Goal: Task Accomplishment & Management: Manage account settings

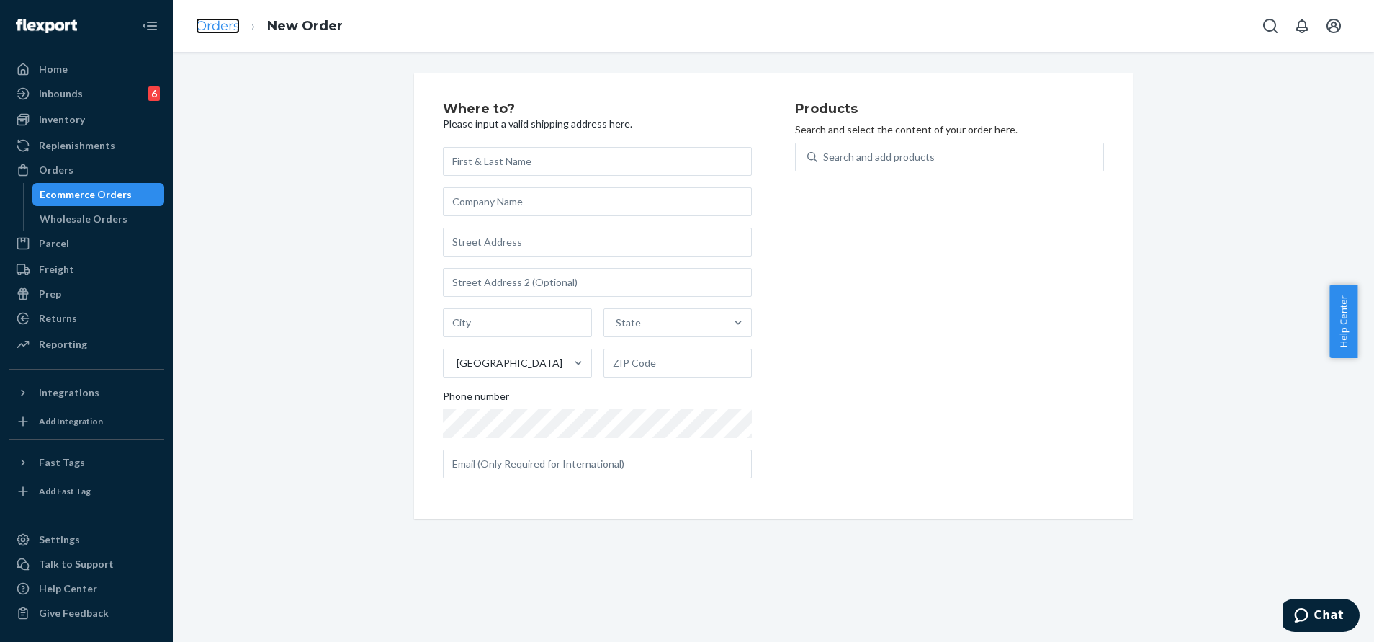
click at [223, 21] on link "Orders" at bounding box center [218, 26] width 44 height 16
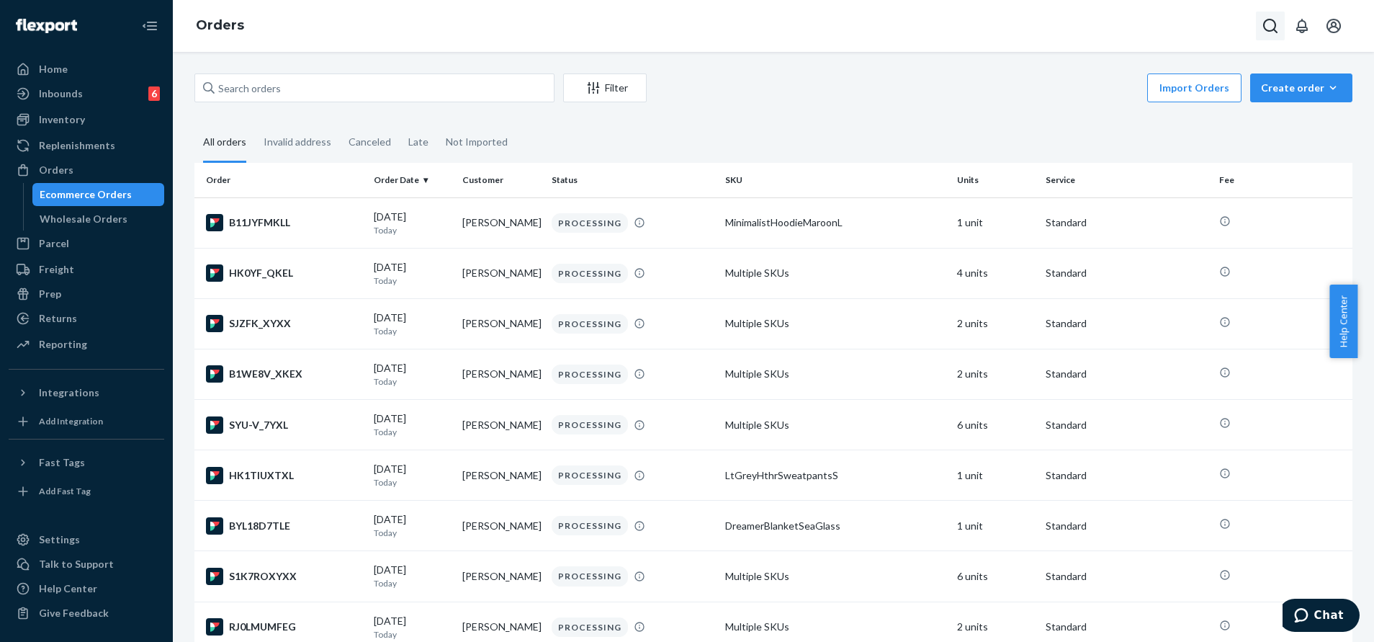
click at [1273, 30] on icon "Open Search Box" at bounding box center [1270, 26] width 14 height 14
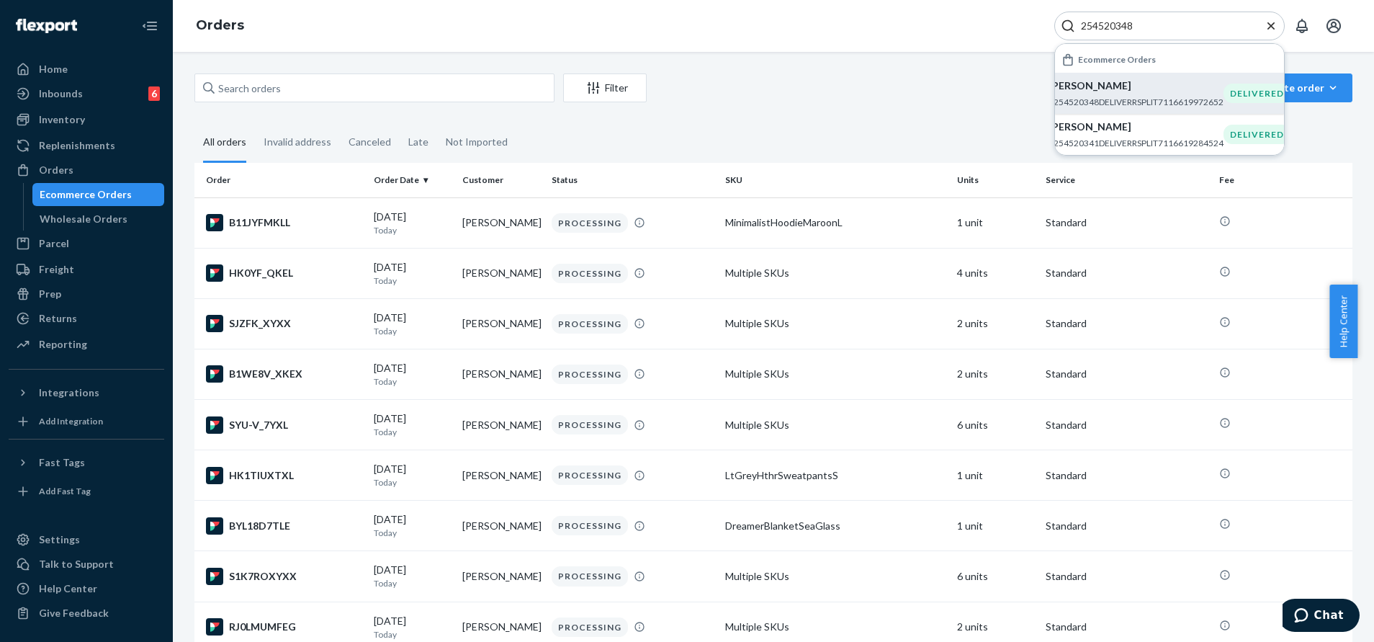
type input "254520348"
click at [1162, 81] on p "[PERSON_NAME]" at bounding box center [1136, 86] width 175 height 14
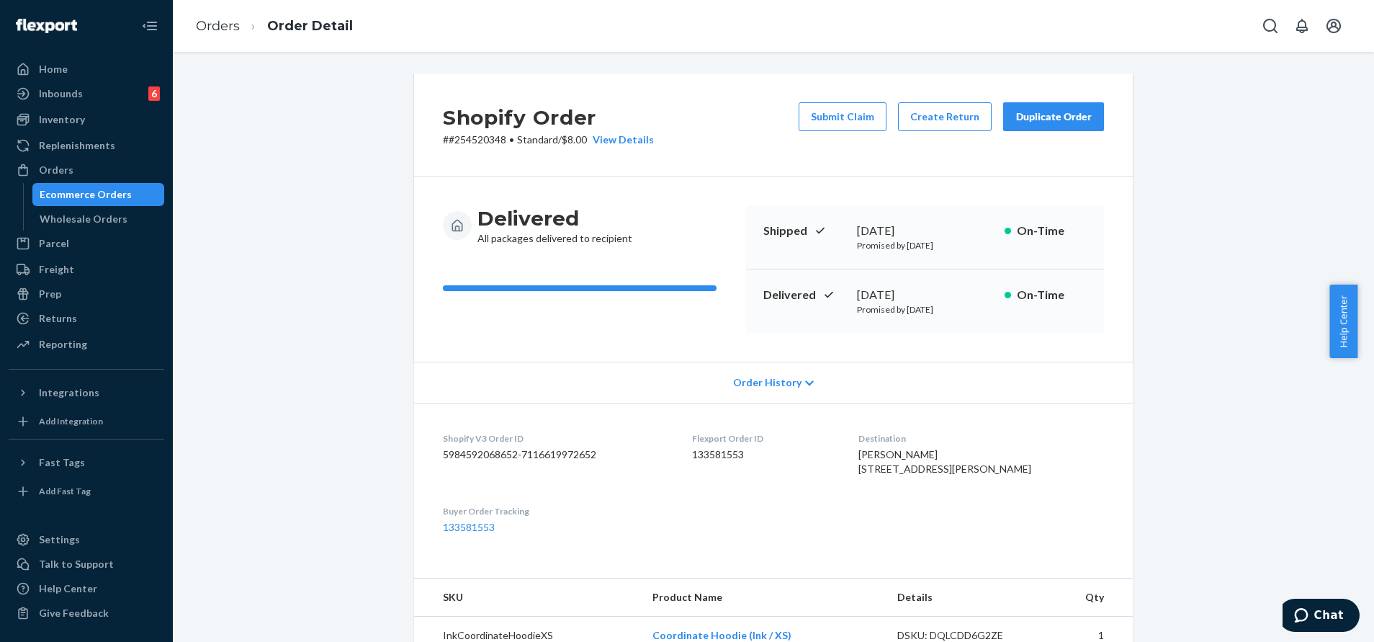
click at [1078, 108] on button "Duplicate Order" at bounding box center [1053, 116] width 101 height 29
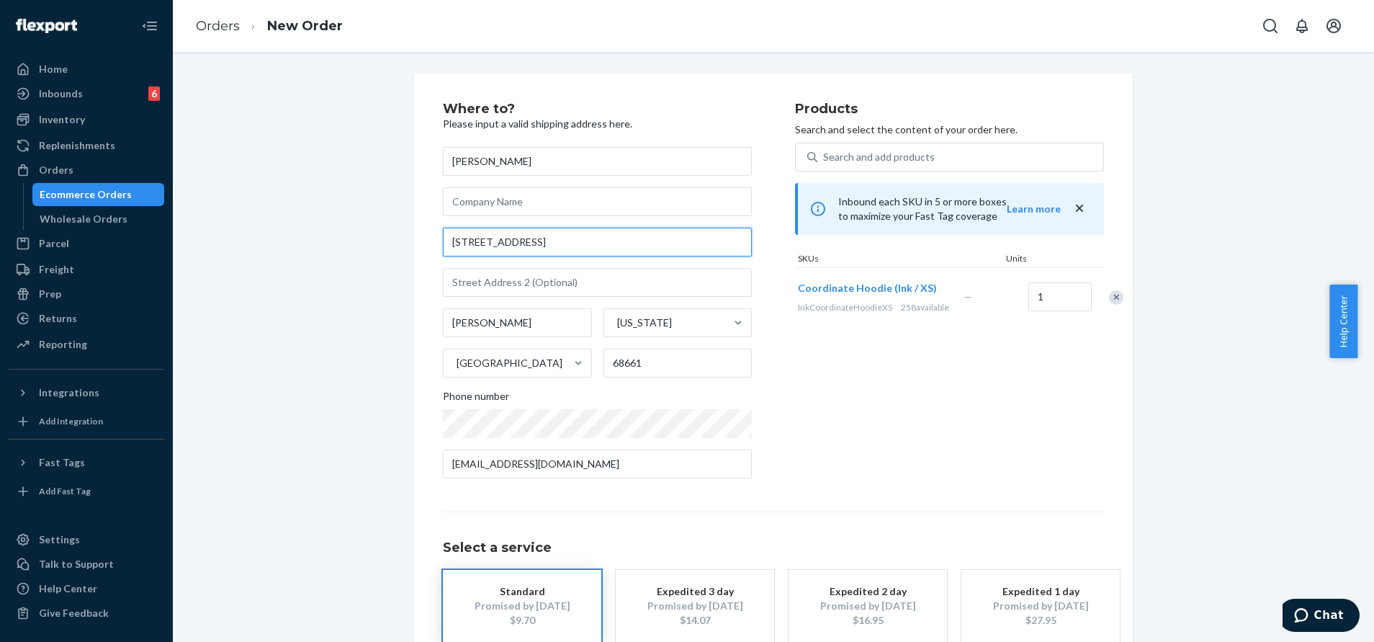
click at [552, 249] on input "[STREET_ADDRESS]" at bounding box center [597, 242] width 309 height 29
paste input "[GEOGRAPHIC_DATA] [PERSON_NAME] [US_STATE] 68661"
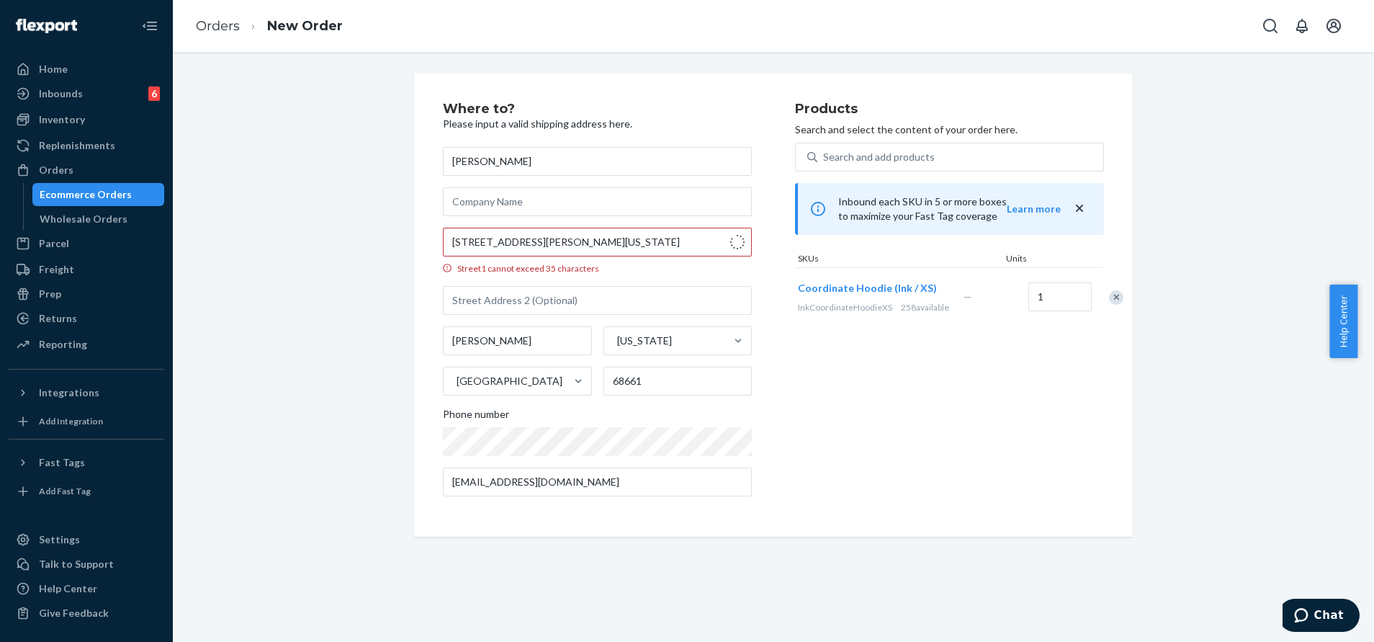
type input "[STREET_ADDRESS]"
type input "[PERSON_NAME]"
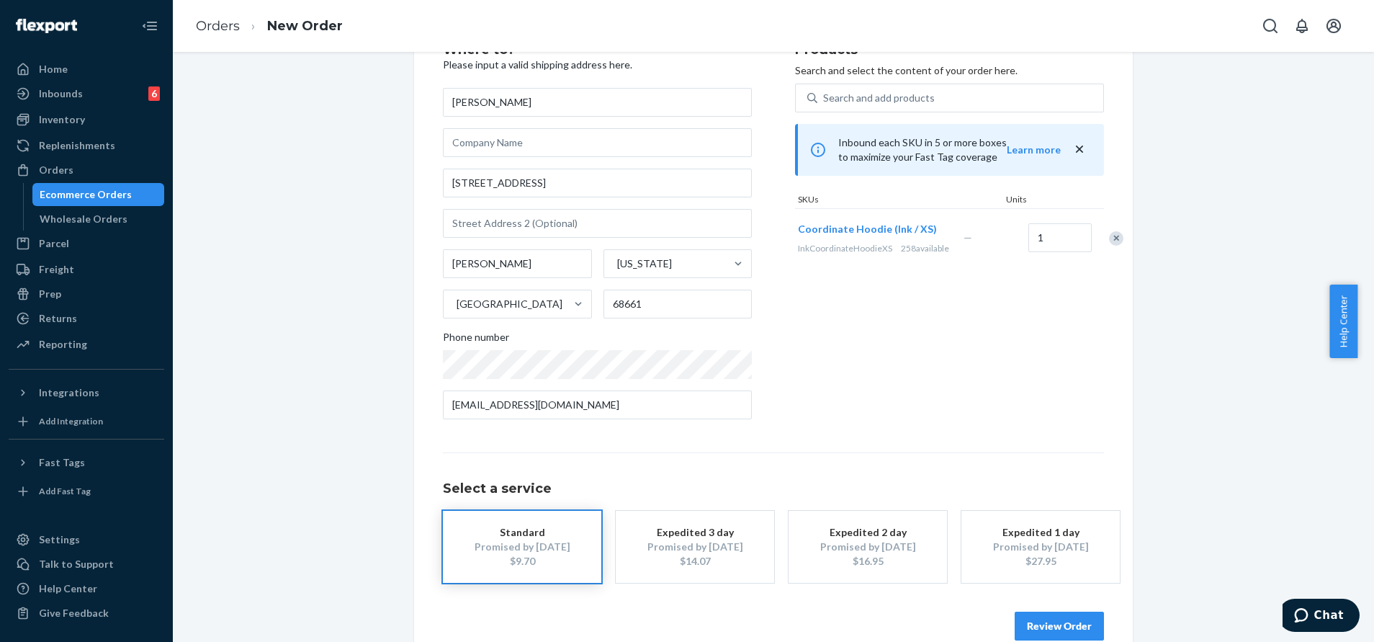
scroll to position [86, 0]
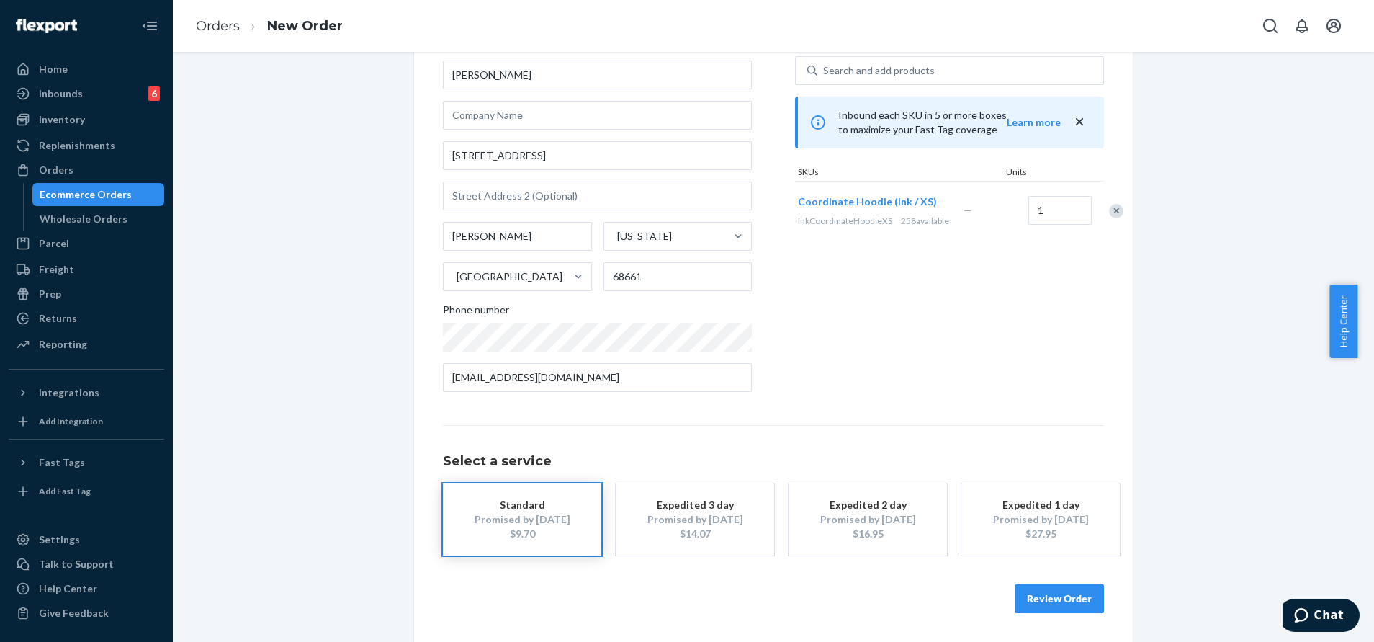
click at [1075, 599] on button "Review Order" at bounding box center [1059, 598] width 89 height 29
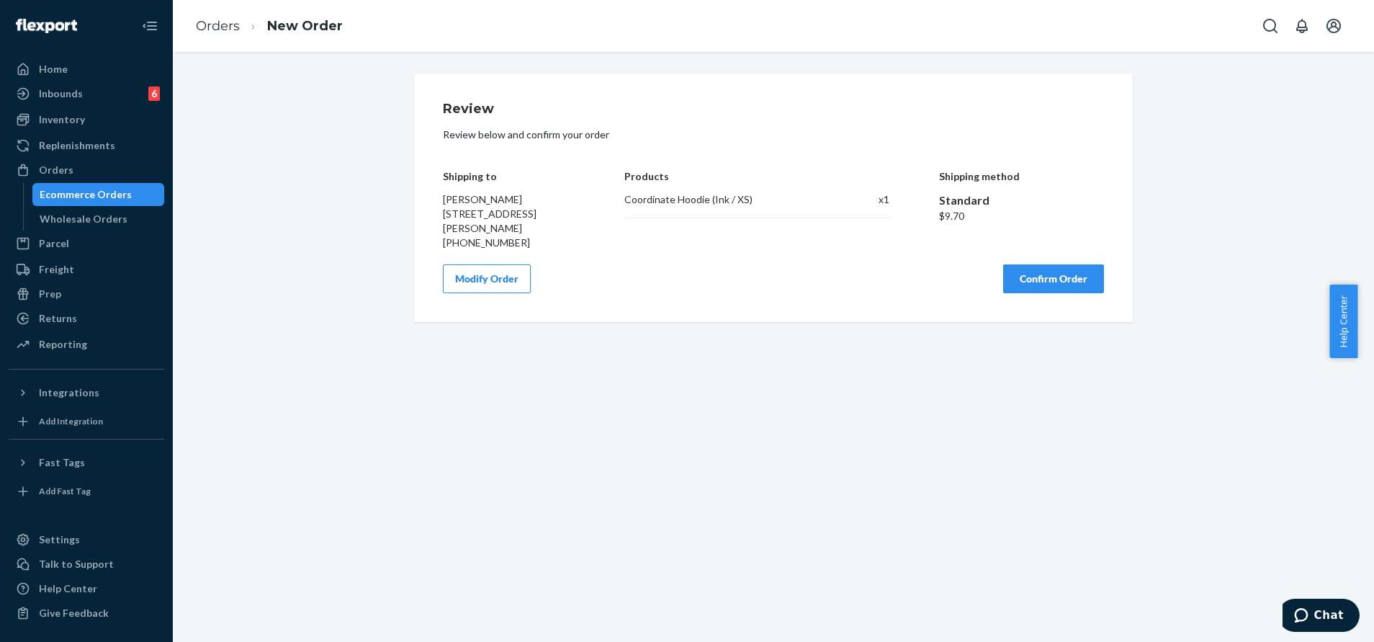
scroll to position [0, 0]
click at [1062, 282] on button "Confirm Order" at bounding box center [1053, 278] width 101 height 29
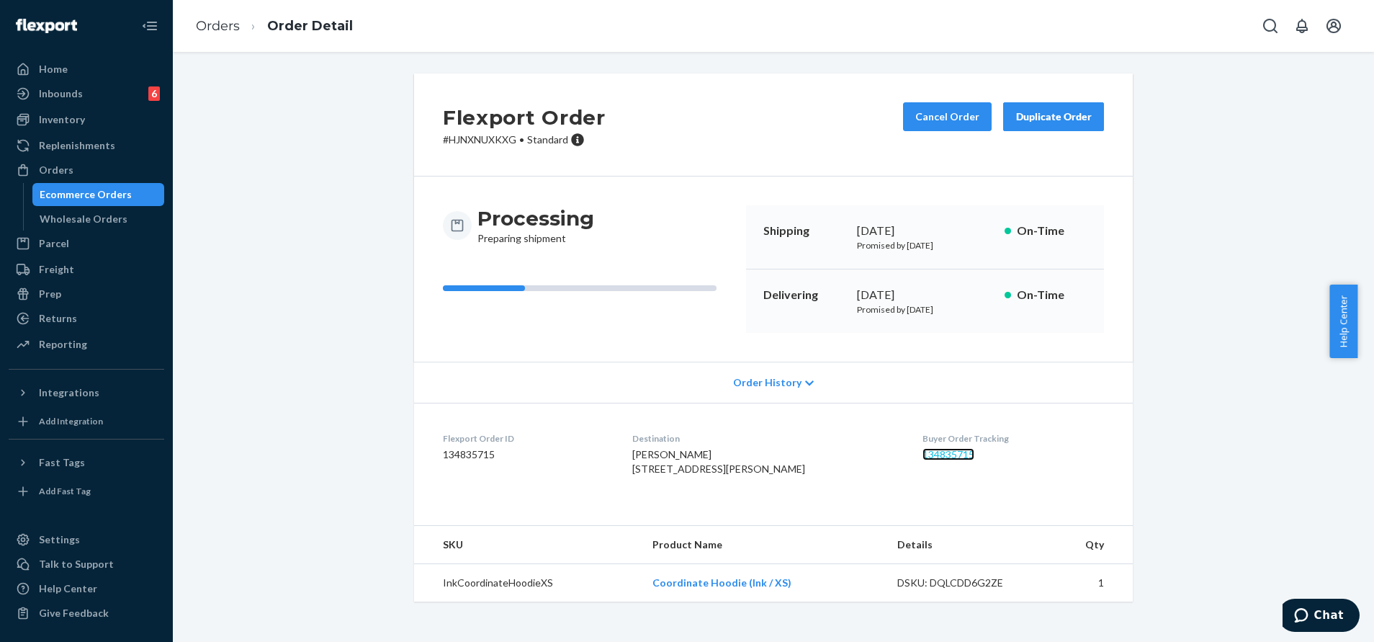
click at [933, 454] on link "134835715" at bounding box center [949, 454] width 52 height 12
click at [1263, 24] on icon "Open Search Box" at bounding box center [1270, 25] width 17 height 17
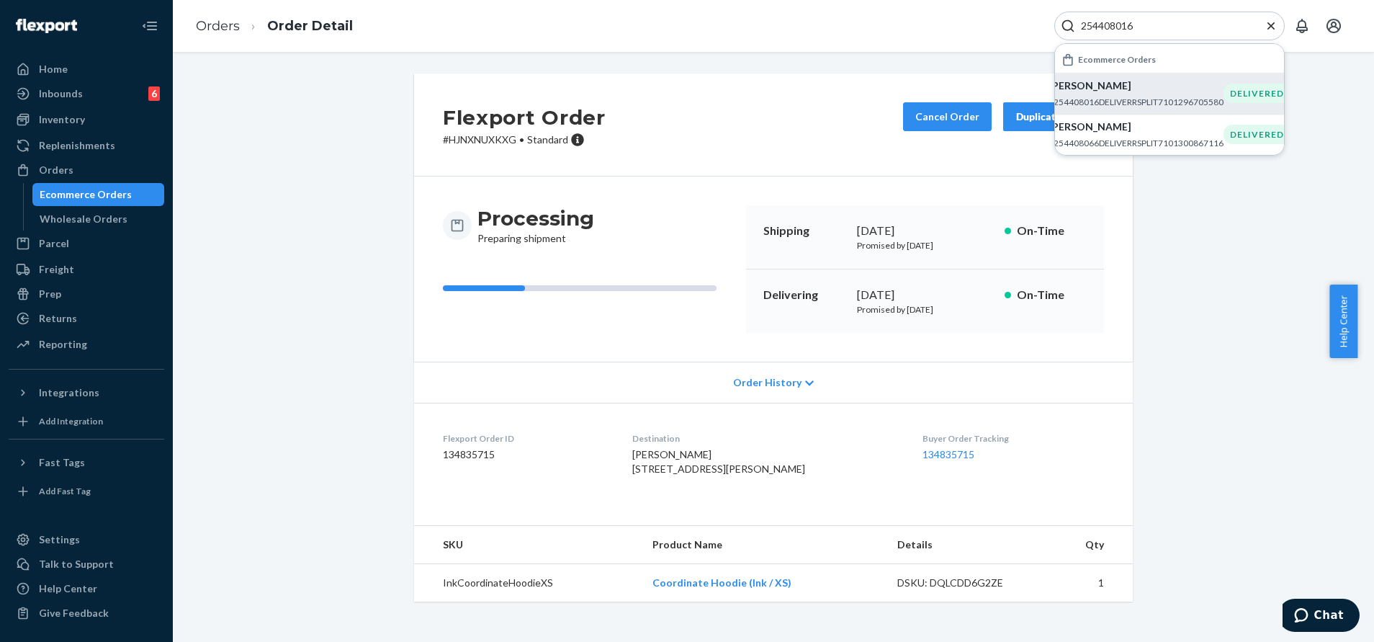
type input "254408016"
click at [1216, 97] on p "#254408016DELIVERRSPLIT7101296705580" at bounding box center [1136, 102] width 175 height 12
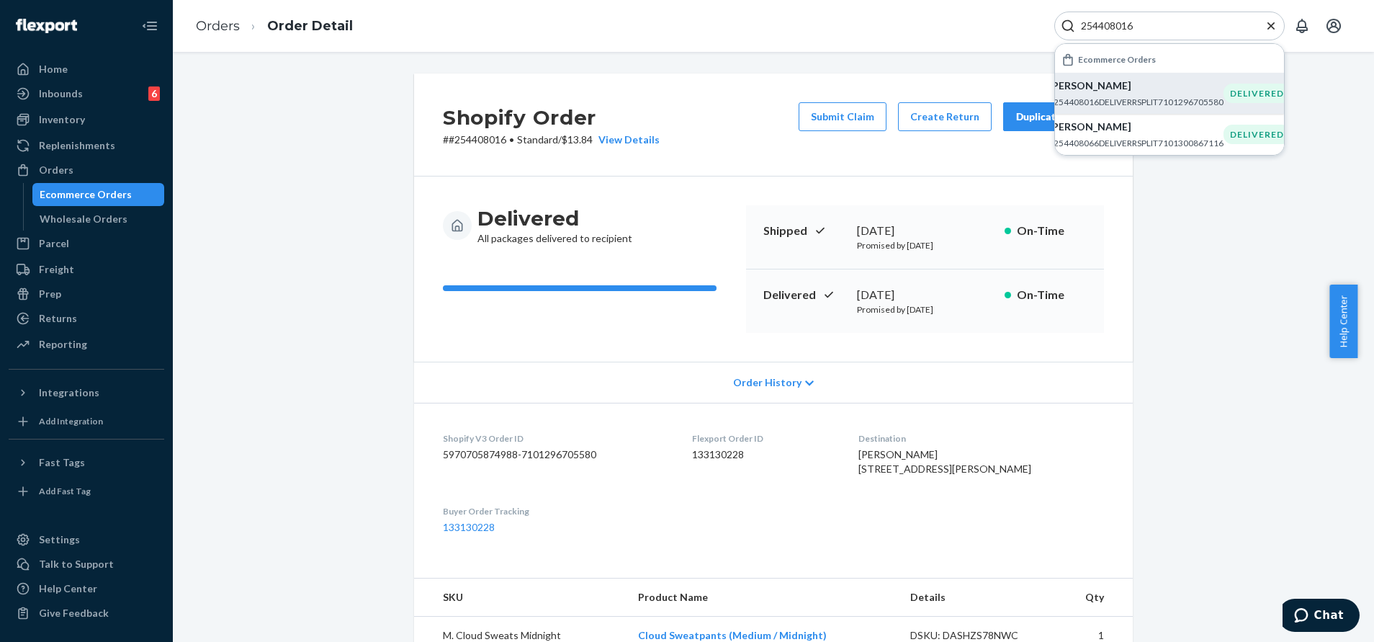
click at [990, 128] on div "Submit Claim Create Return Duplicate Order" at bounding box center [951, 124] width 317 height 45
click at [1016, 123] on div "Duplicate Order" at bounding box center [1054, 116] width 76 height 14
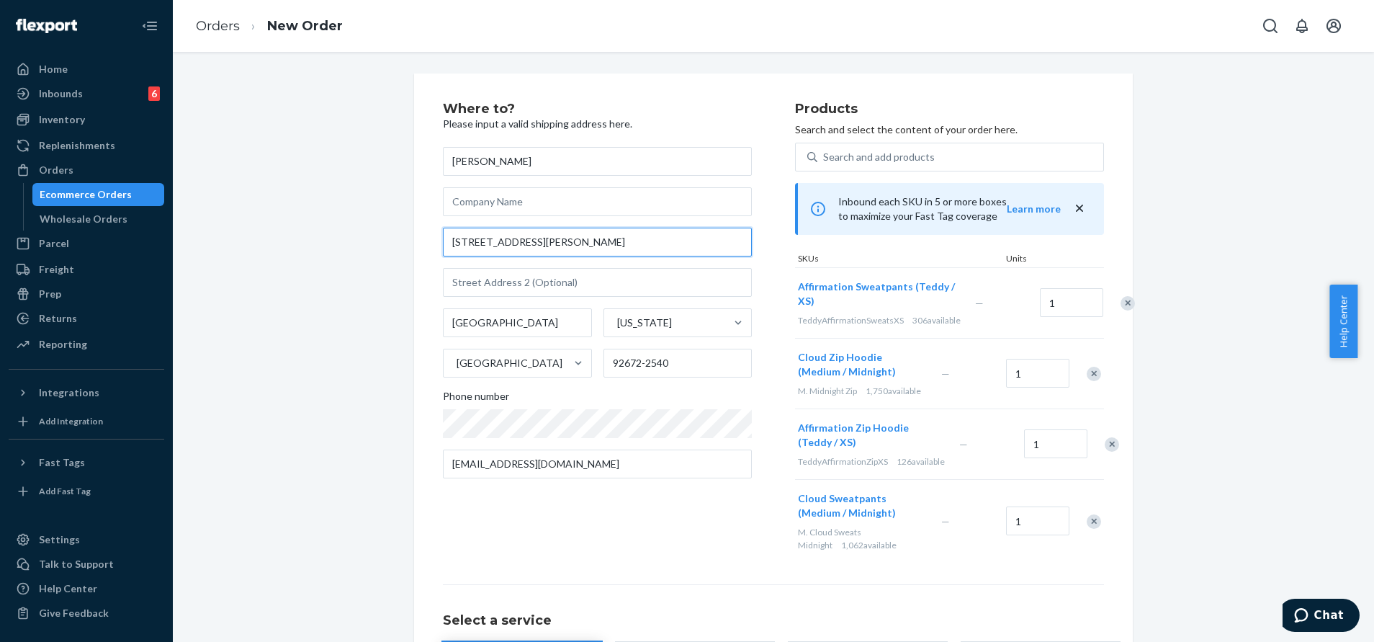
click at [624, 243] on input "[STREET_ADDRESS][PERSON_NAME]" at bounding box center [597, 242] width 309 height 29
paste input "[GEOGRAPHIC_DATA] Ca 92672"
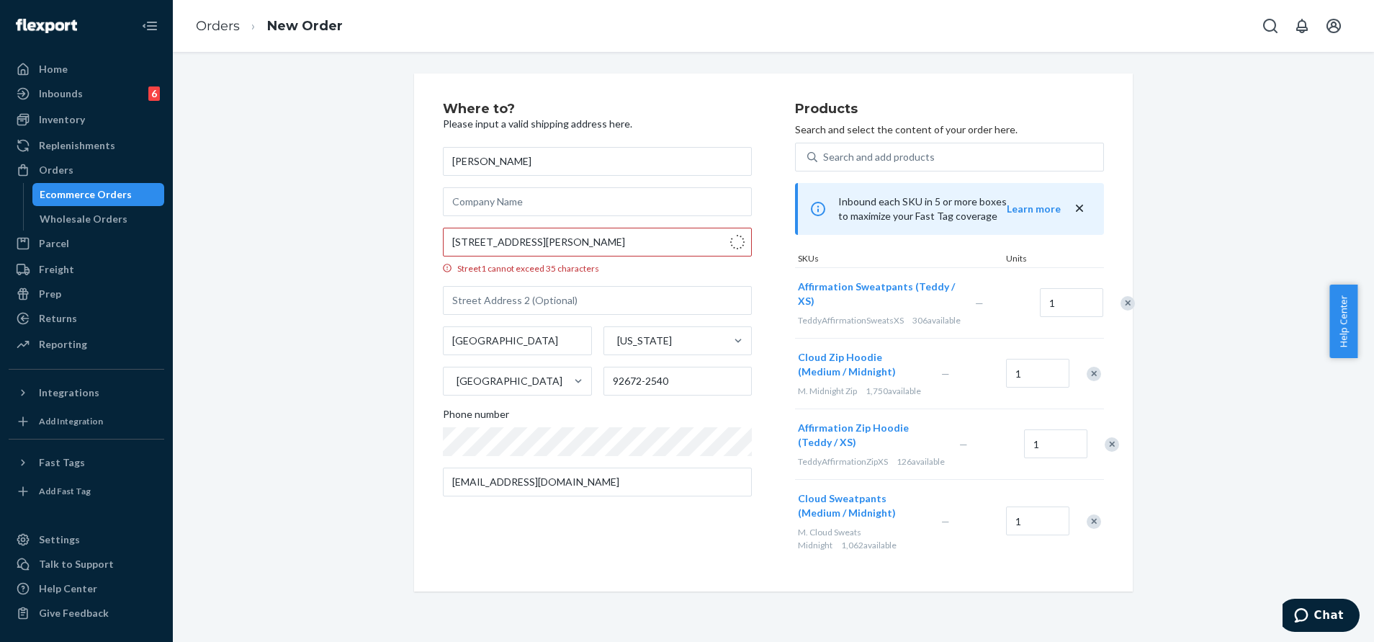
type input "[STREET_ADDRESS][PERSON_NAME]"
type input "92672"
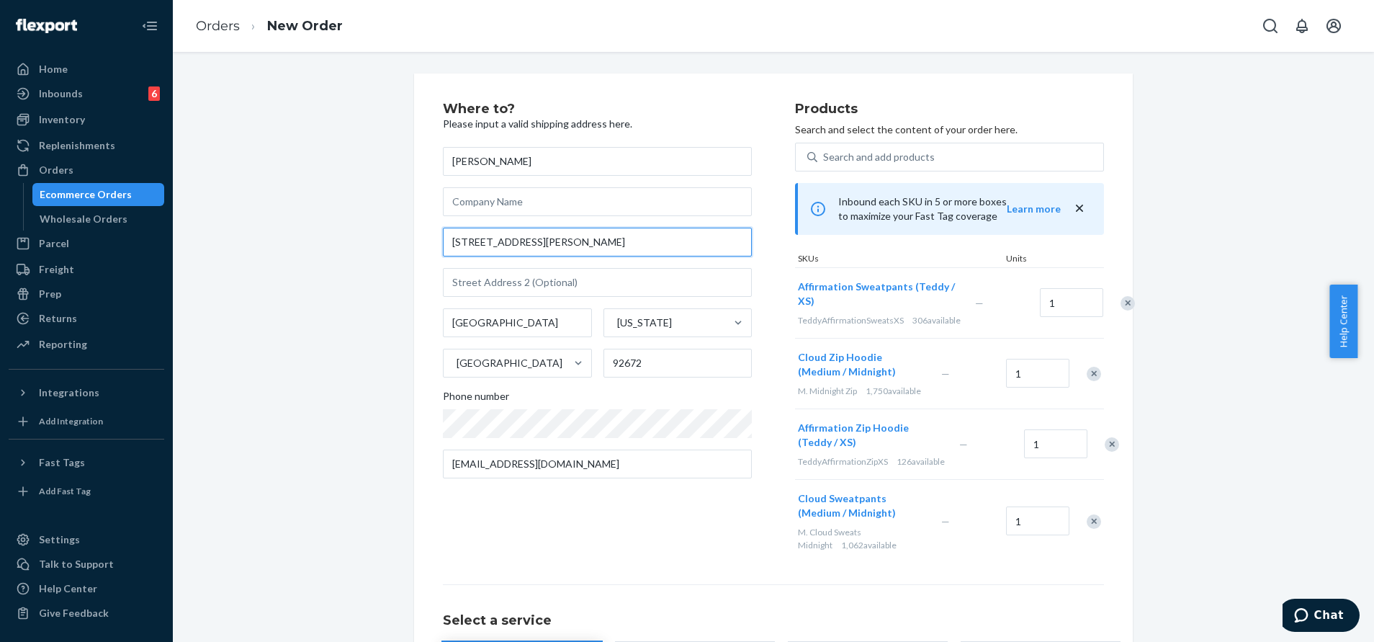
click at [570, 243] on input "[STREET_ADDRESS][PERSON_NAME]" at bounding box center [597, 242] width 309 height 29
paste input "A [PERSON_NAME] [GEOGRAPHIC_DATA]"
click at [463, 246] on input "[STREET_ADDRESS][PERSON_NAME]" at bounding box center [597, 242] width 309 height 29
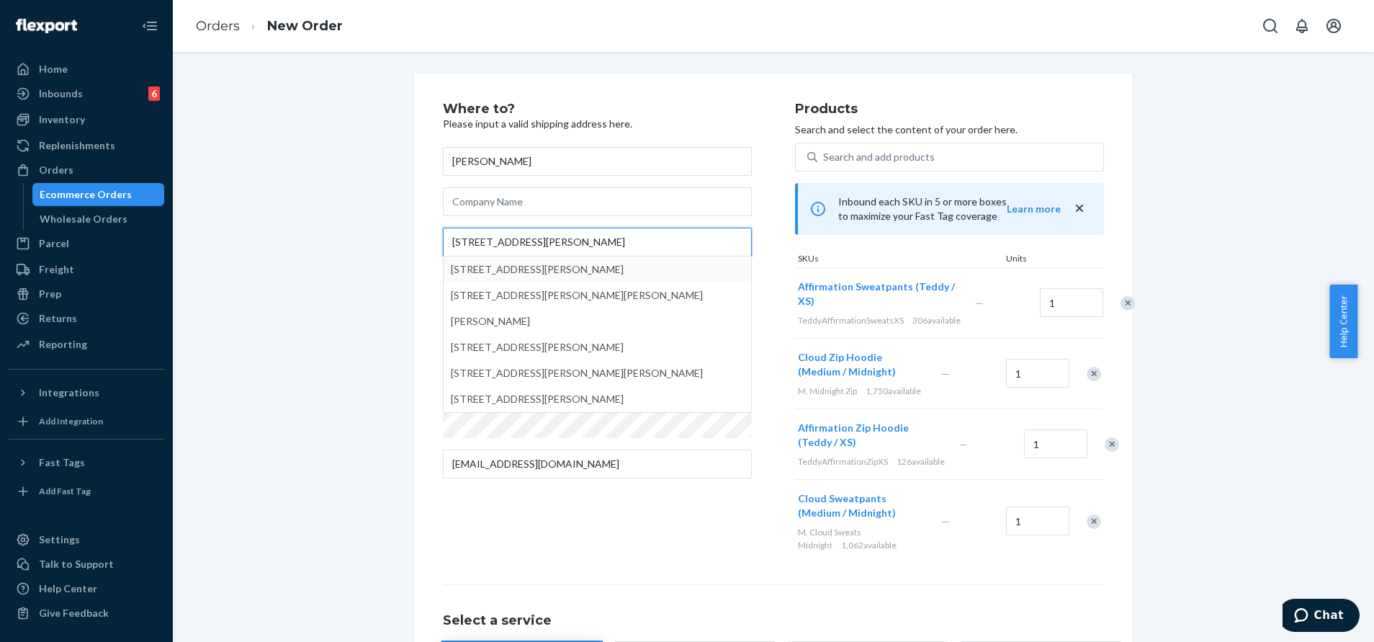
type input "[STREET_ADDRESS][PERSON_NAME]"
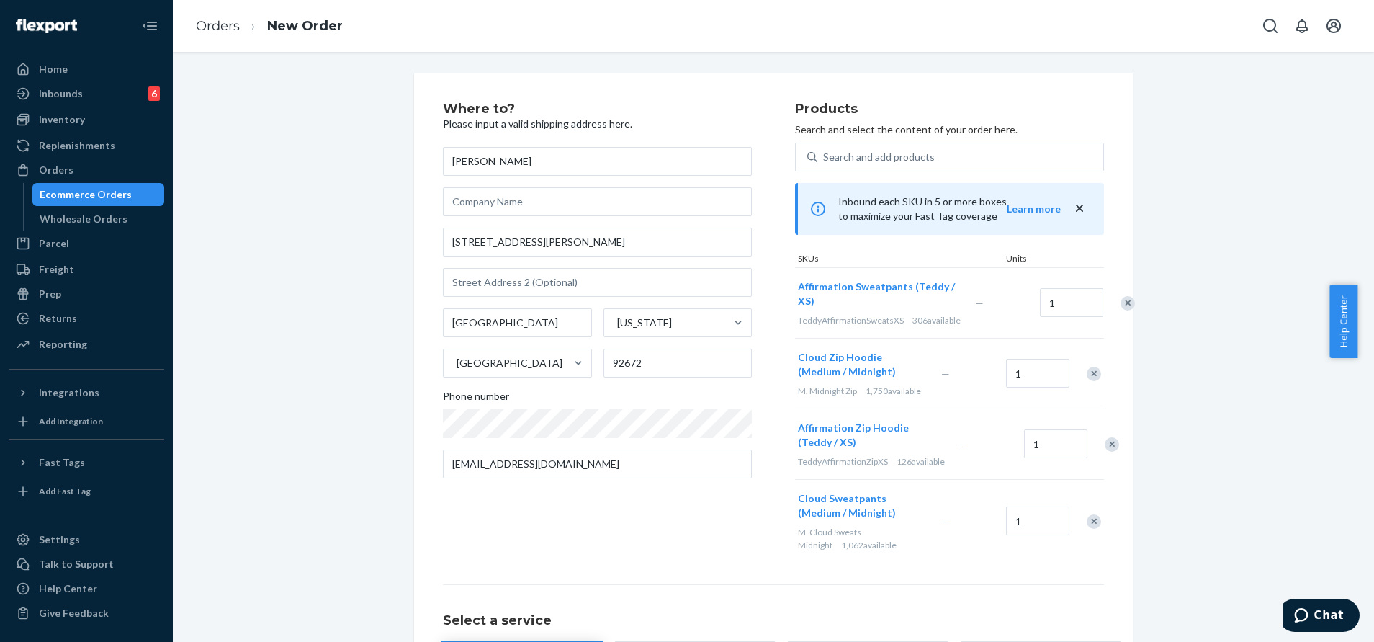
click at [352, 208] on div "Where to? Please input a valid shipping address here. [PERSON_NAME] [STREET_ADD…" at bounding box center [774, 436] width 1180 height 727
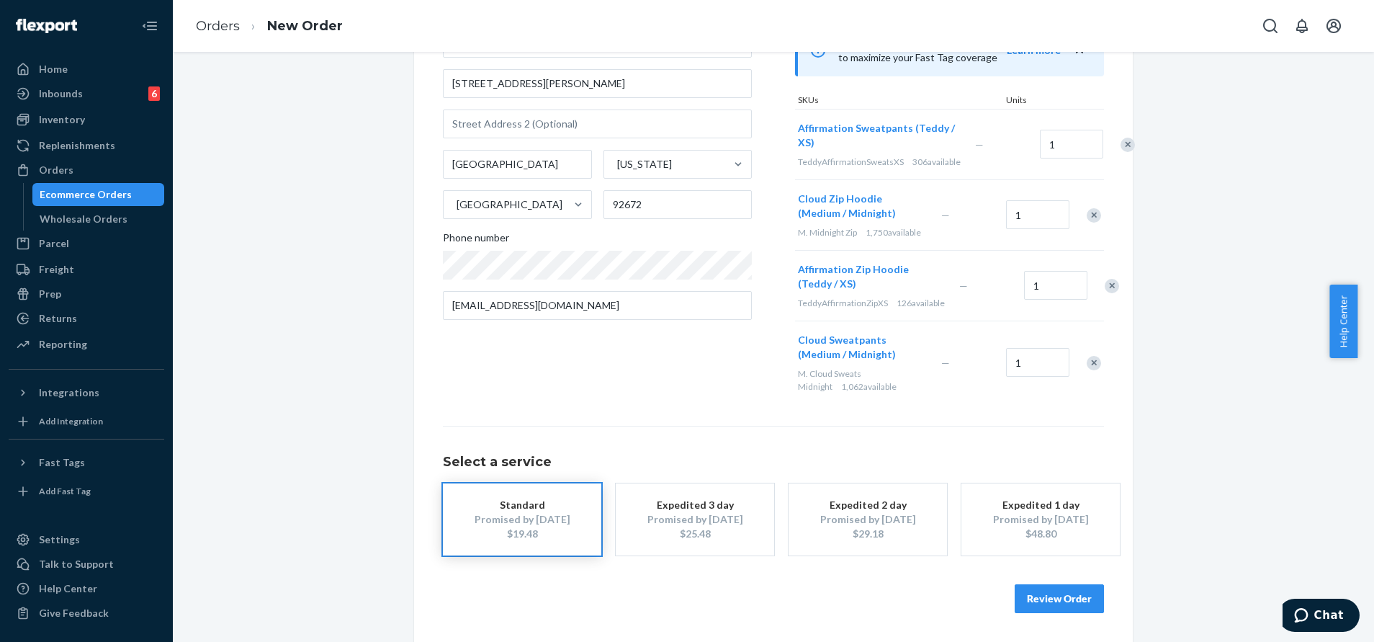
scroll to position [184, 0]
click at [1052, 597] on button "Review Order" at bounding box center [1059, 598] width 89 height 29
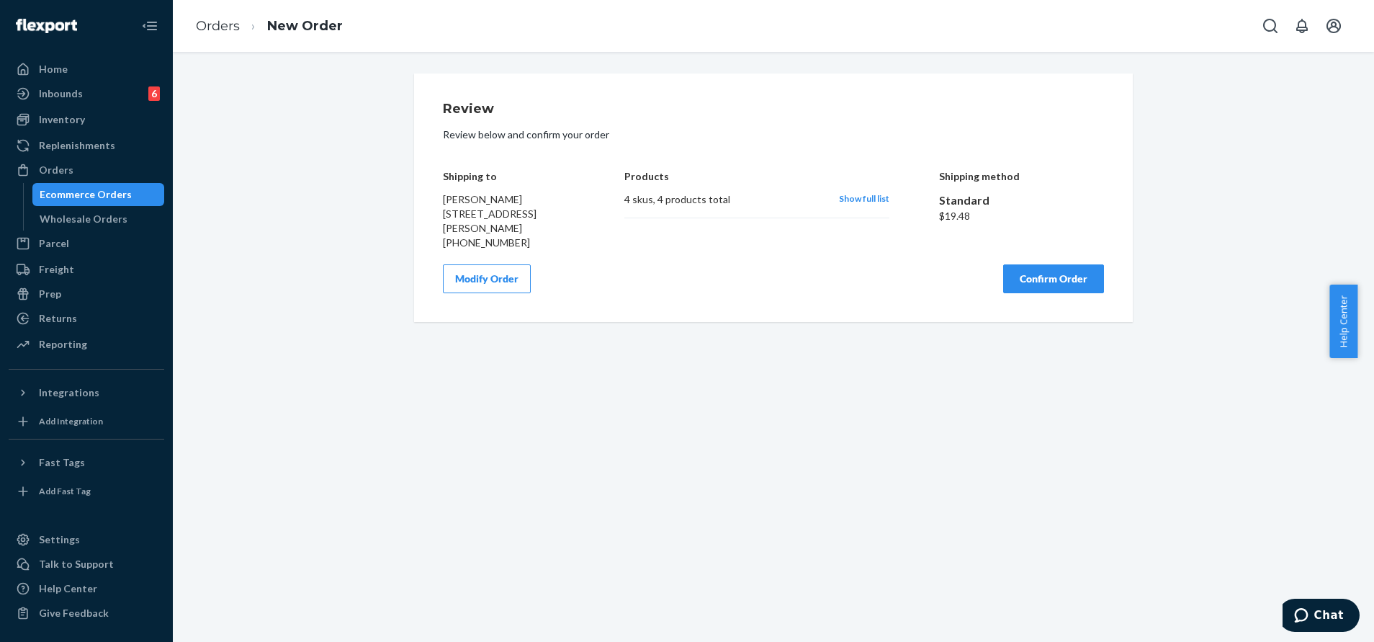
scroll to position [0, 0]
click at [1034, 261] on div "Review Review below and confirm your order Shipping to [PERSON_NAME] [STREET_AD…" at bounding box center [773, 197] width 661 height 191
click at [1059, 273] on button "Confirm Order" at bounding box center [1053, 278] width 101 height 29
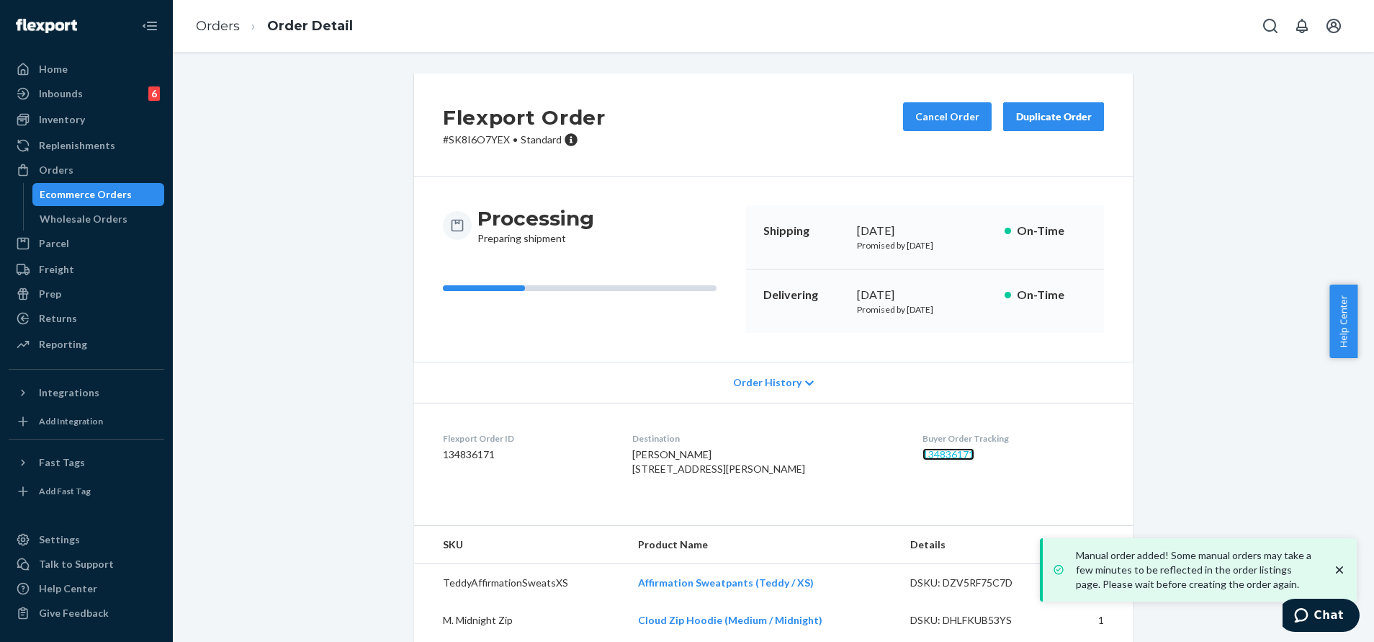
click at [923, 448] on link "134836171" at bounding box center [949, 454] width 52 height 12
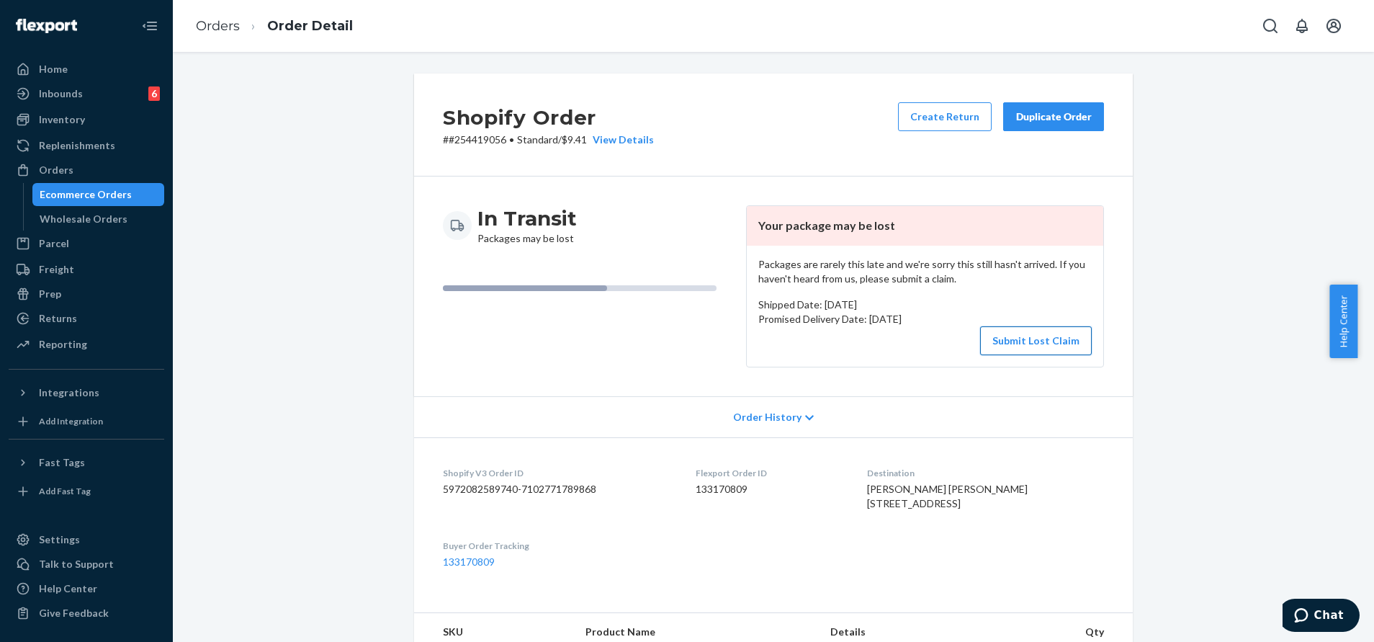
click at [1042, 341] on button "Submit Lost Claim" at bounding box center [1036, 340] width 112 height 29
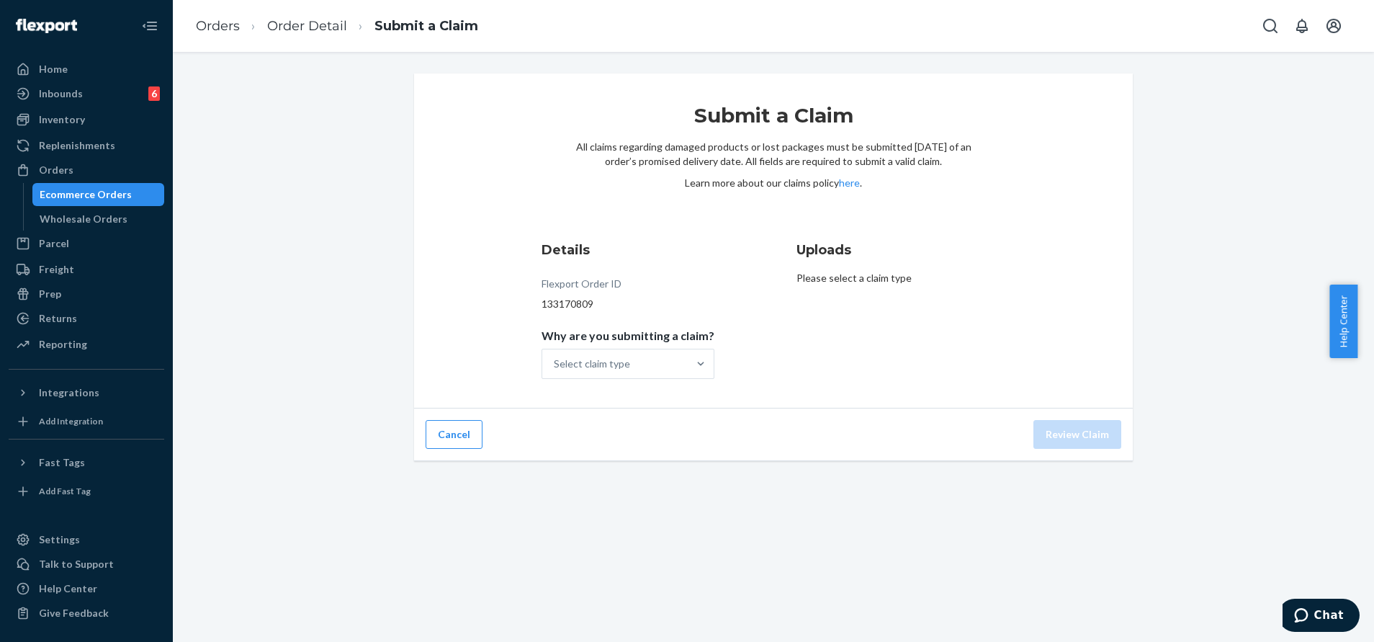
drag, startPoint x: 443, startPoint y: 438, endPoint x: 891, endPoint y: 313, distance: 465.2
click at [444, 439] on button "Cancel" at bounding box center [454, 434] width 57 height 29
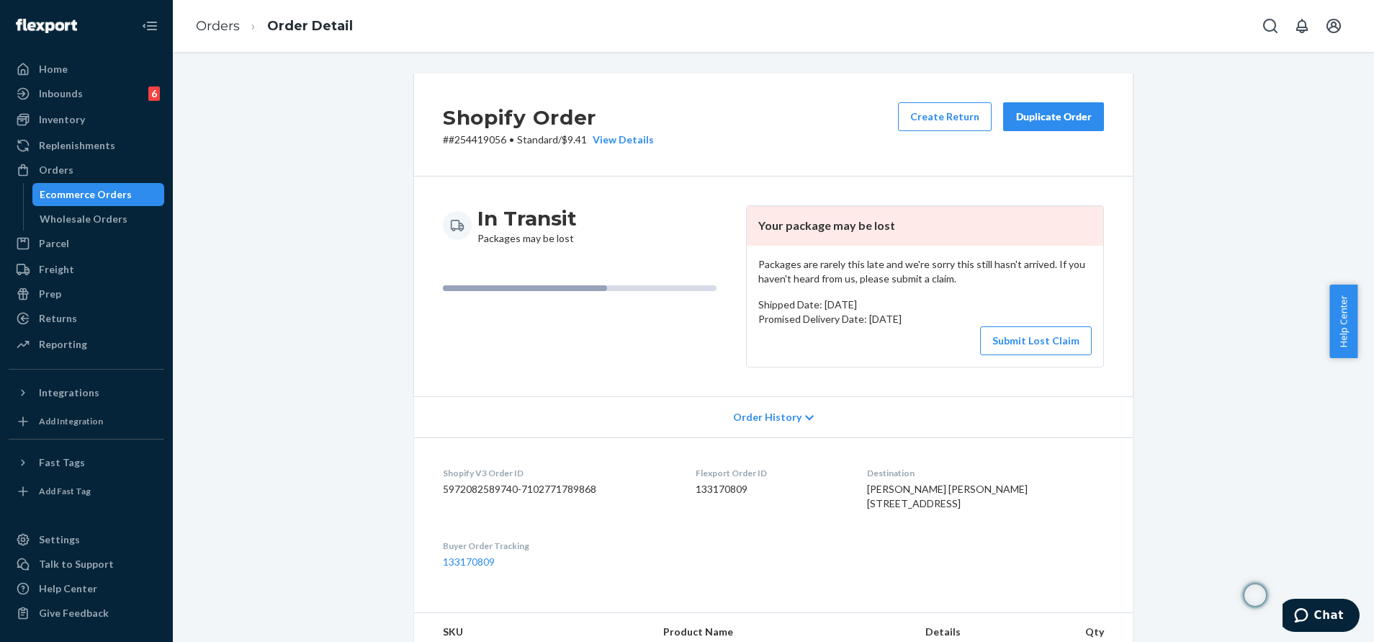
click at [1037, 112] on div "Duplicate Order" at bounding box center [1054, 116] width 76 height 14
click at [1031, 331] on button "Submit Lost Claim" at bounding box center [1036, 340] width 112 height 29
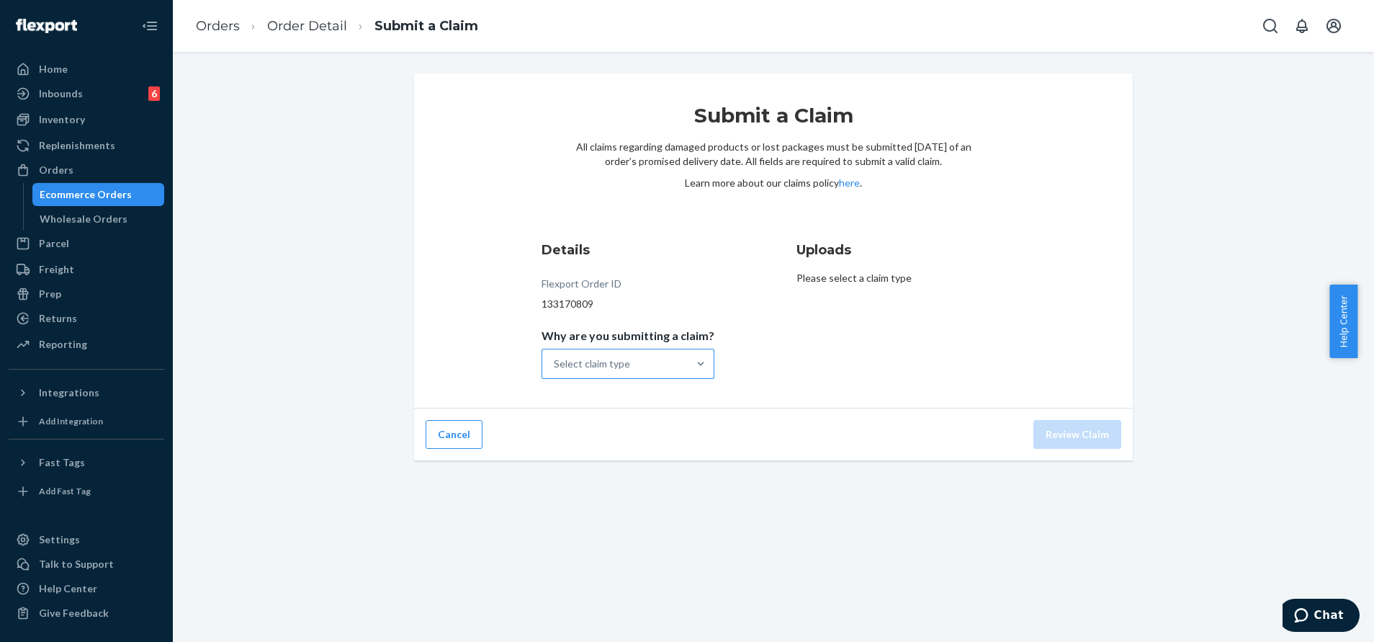
click at [655, 364] on div "Select claim type" at bounding box center [614, 363] width 145 height 29
click at [555, 364] on input "Why are you submitting a claim? Select claim type" at bounding box center [554, 364] width 1 height 14
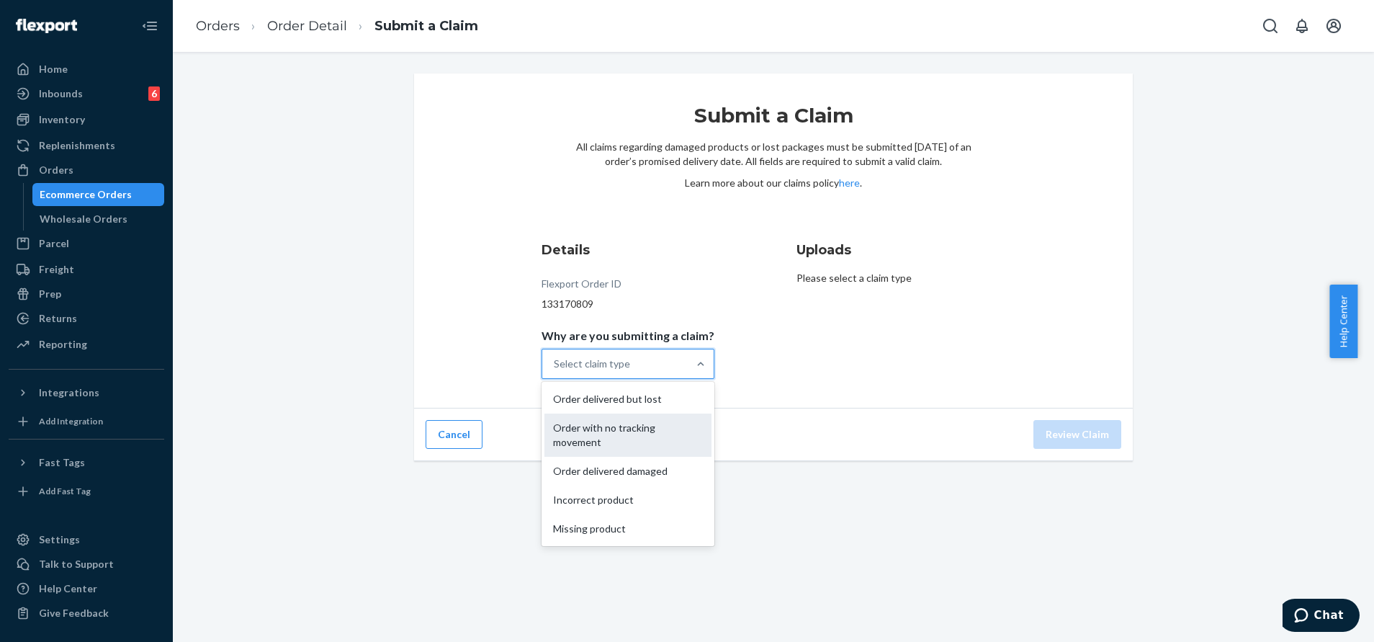
click at [669, 434] on div "Order with no tracking movement" at bounding box center [628, 434] width 167 height 43
click at [555, 371] on input "Why are you submitting a claim? option Order with no tracking movement focused,…" at bounding box center [554, 364] width 1 height 14
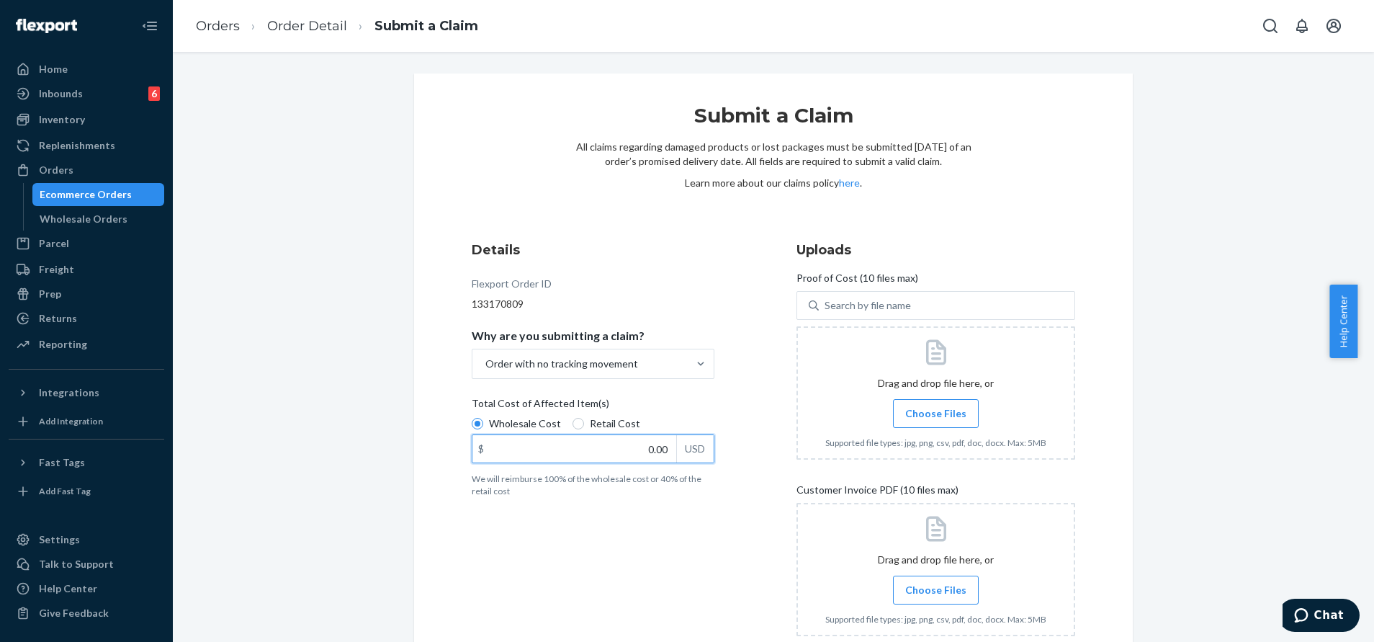
click at [633, 457] on input "0.00" at bounding box center [574, 448] width 204 height 27
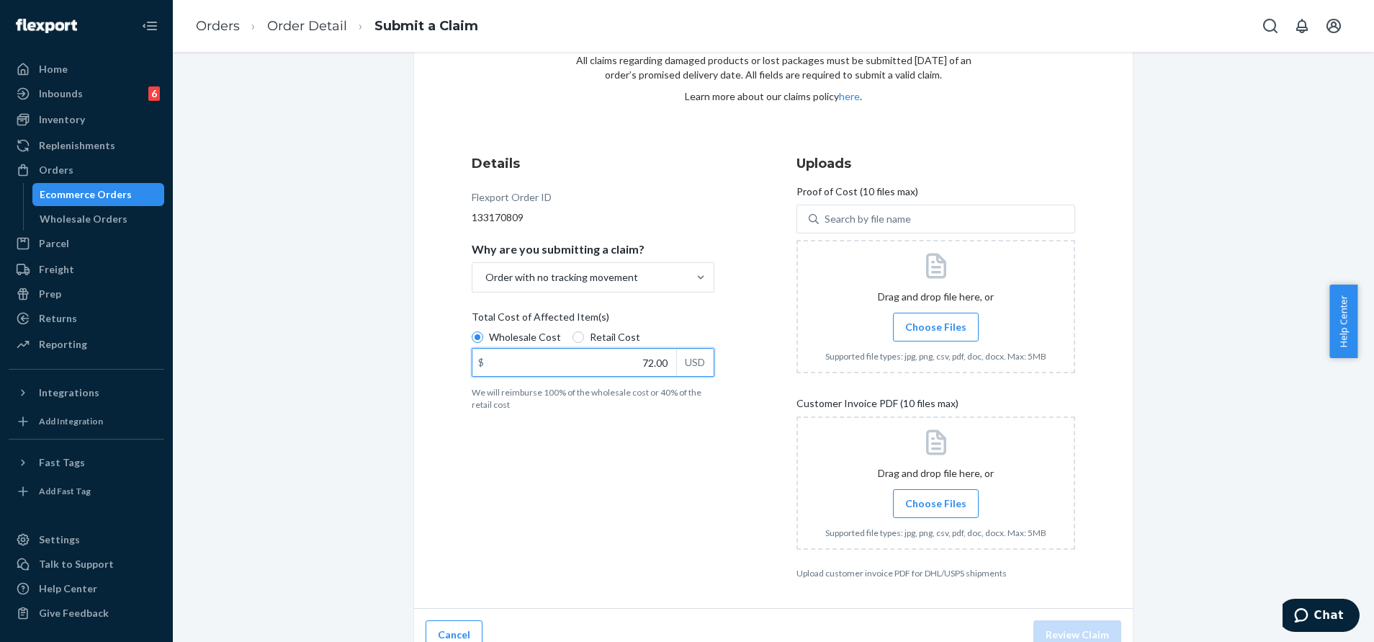
scroll to position [106, 0]
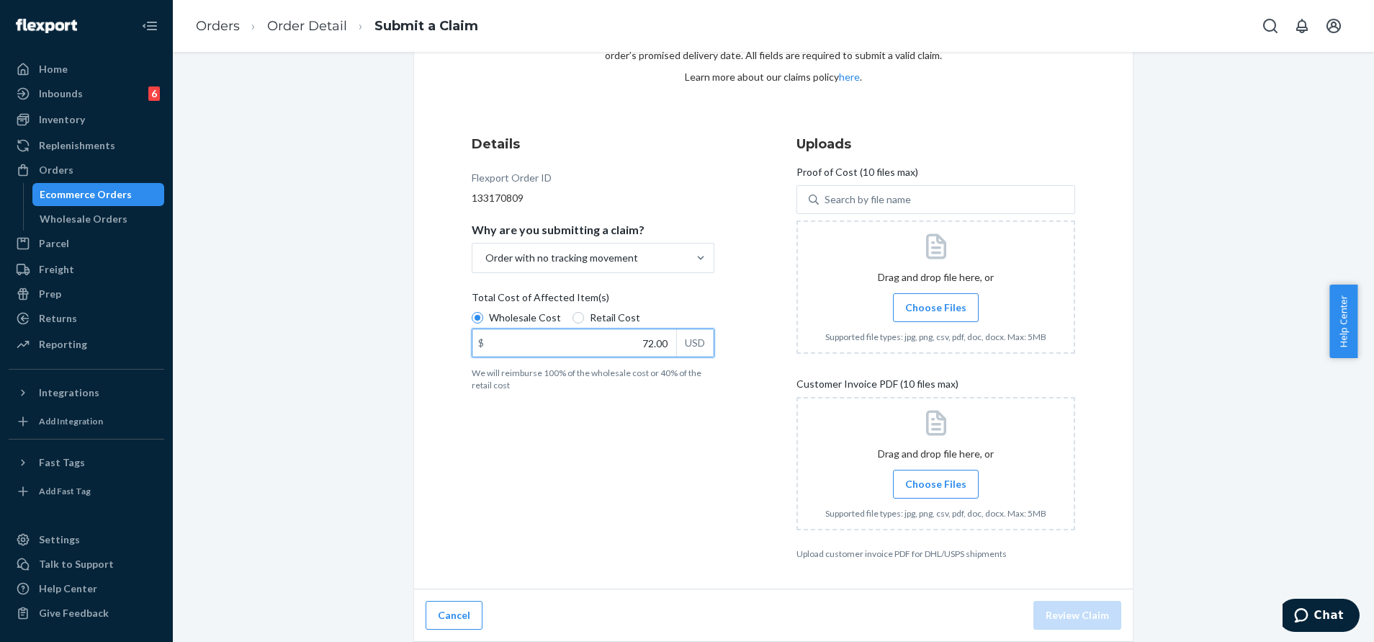
type input "72.00"
click at [967, 303] on label "Choose Files" at bounding box center [936, 307] width 86 height 29
click at [936, 303] on input "Choose Files" at bounding box center [936, 308] width 1 height 16
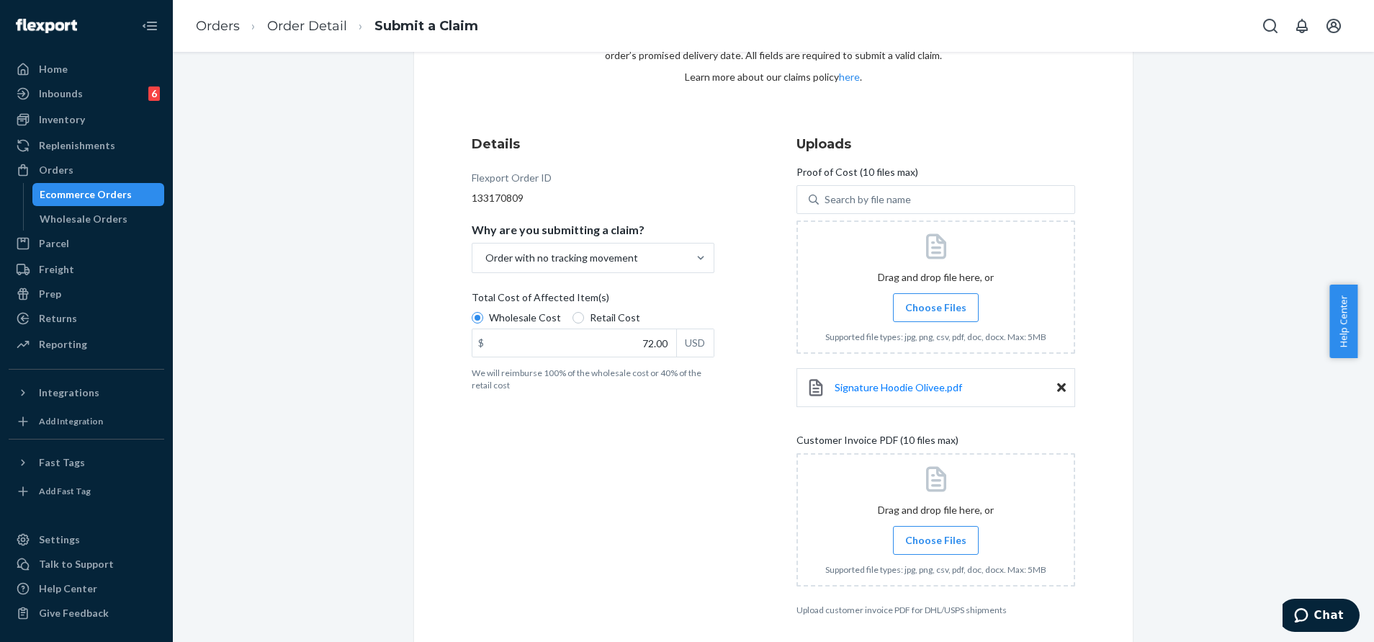
click at [905, 308] on span "Choose Files" at bounding box center [935, 307] width 61 height 14
click at [936, 308] on input "Choose Files" at bounding box center [936, 308] width 1 height 16
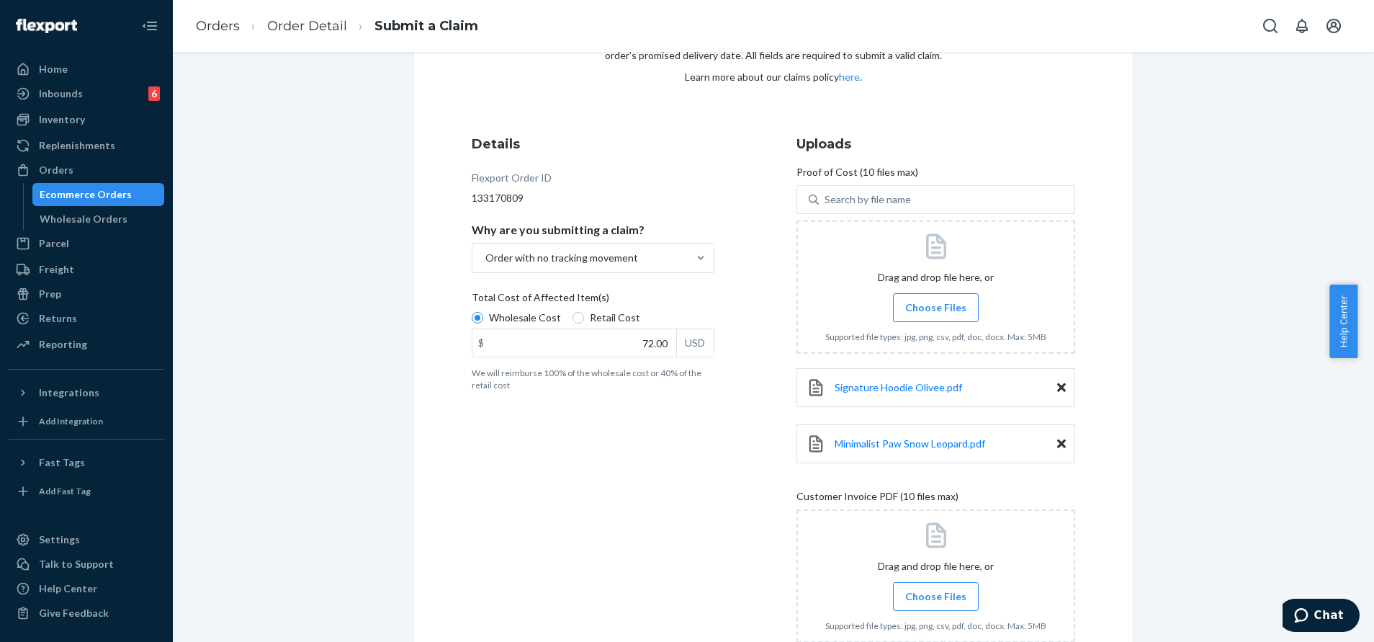
click at [945, 597] on span "Choose Files" at bounding box center [935, 596] width 61 height 14
click at [936, 597] on input "Choose Files" at bounding box center [936, 596] width 1 height 16
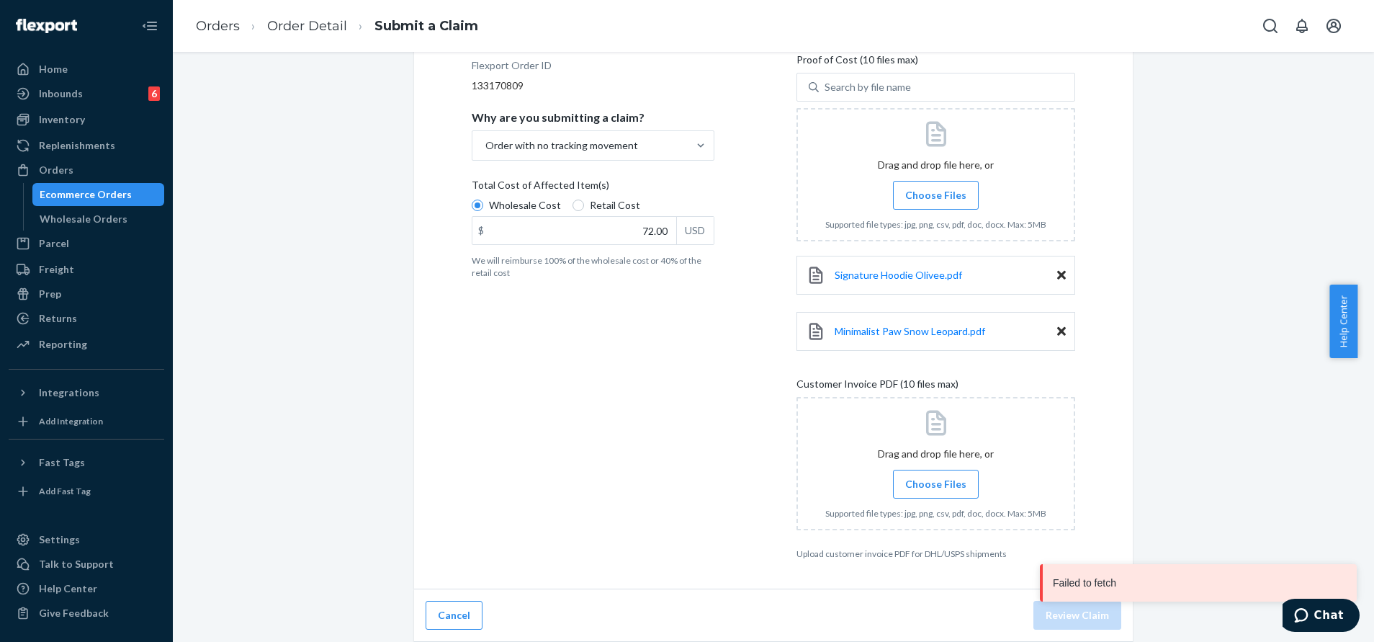
click at [936, 480] on span "Choose Files" at bounding box center [935, 484] width 61 height 14
click at [936, 480] on input "Choose Files" at bounding box center [936, 484] width 1 height 16
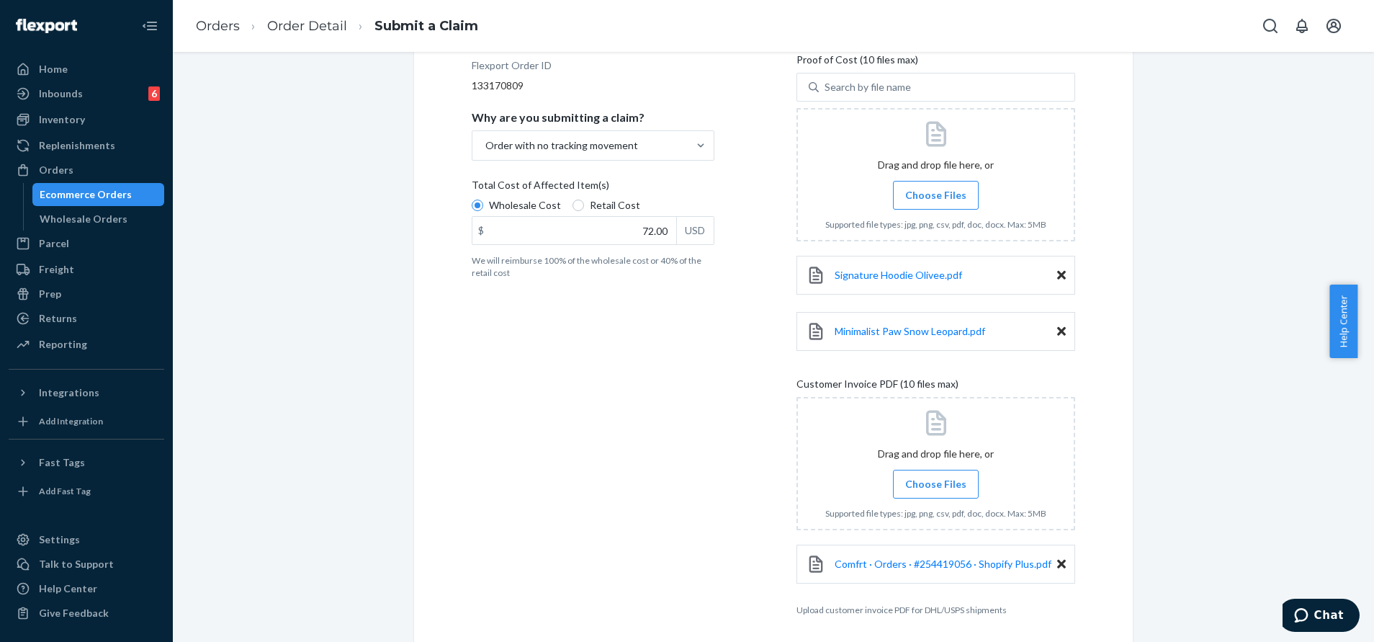
scroll to position [274, 0]
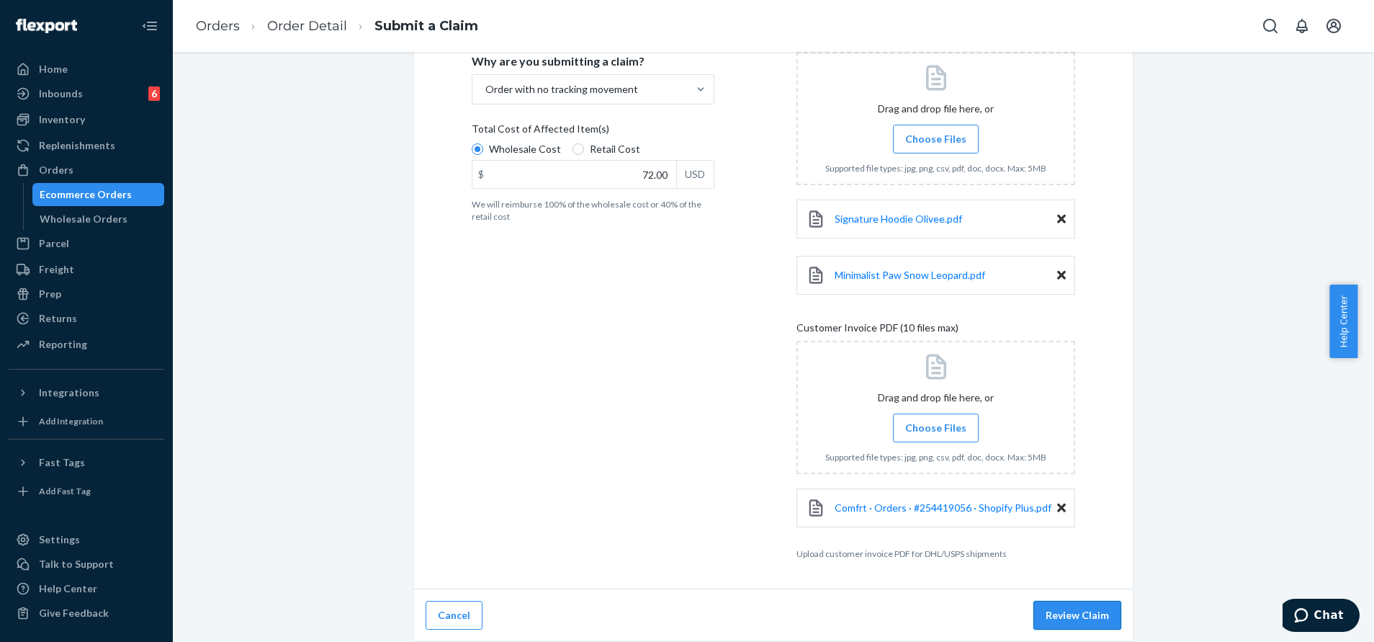
click at [1067, 604] on button "Review Claim" at bounding box center [1078, 615] width 88 height 29
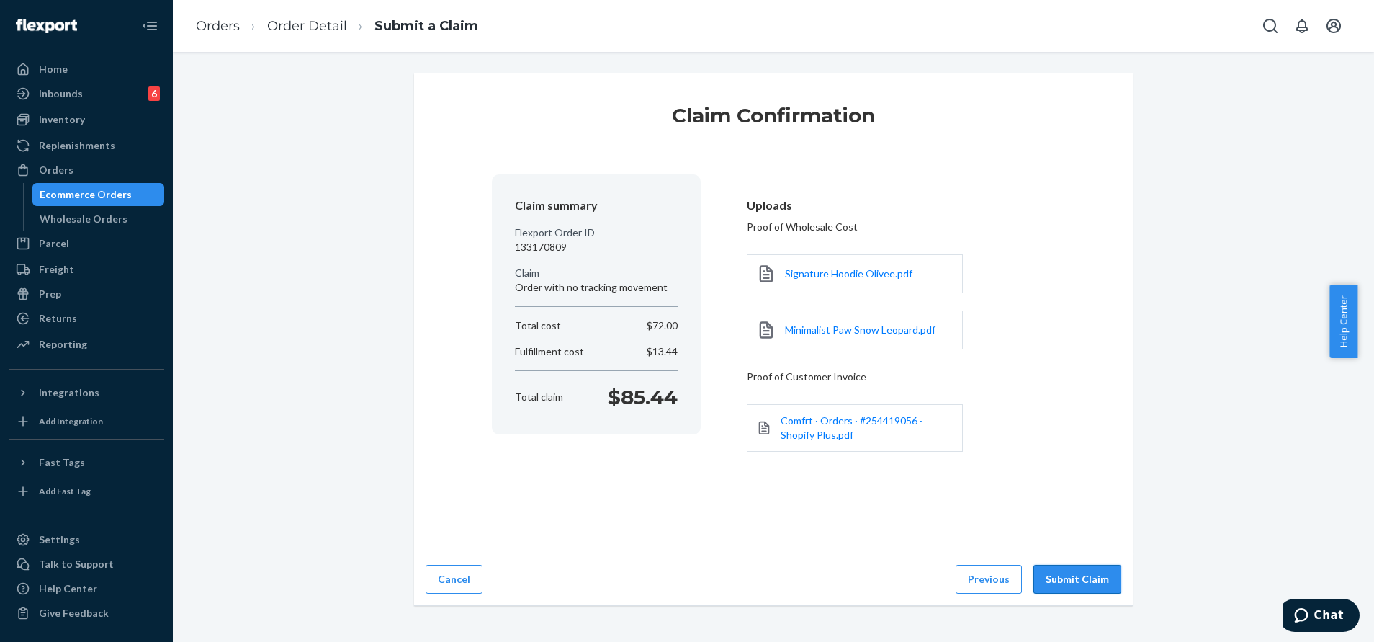
click at [1057, 570] on button "Submit Claim" at bounding box center [1078, 579] width 88 height 29
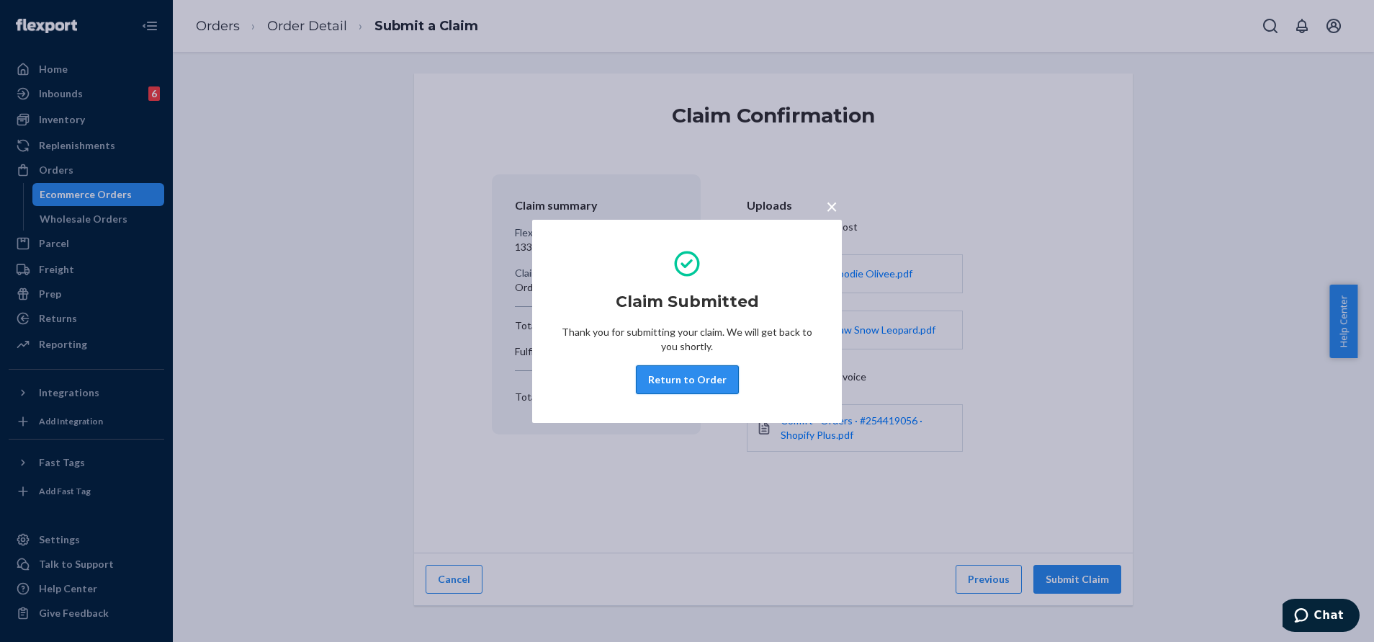
click at [678, 376] on button "Return to Order" at bounding box center [687, 379] width 103 height 29
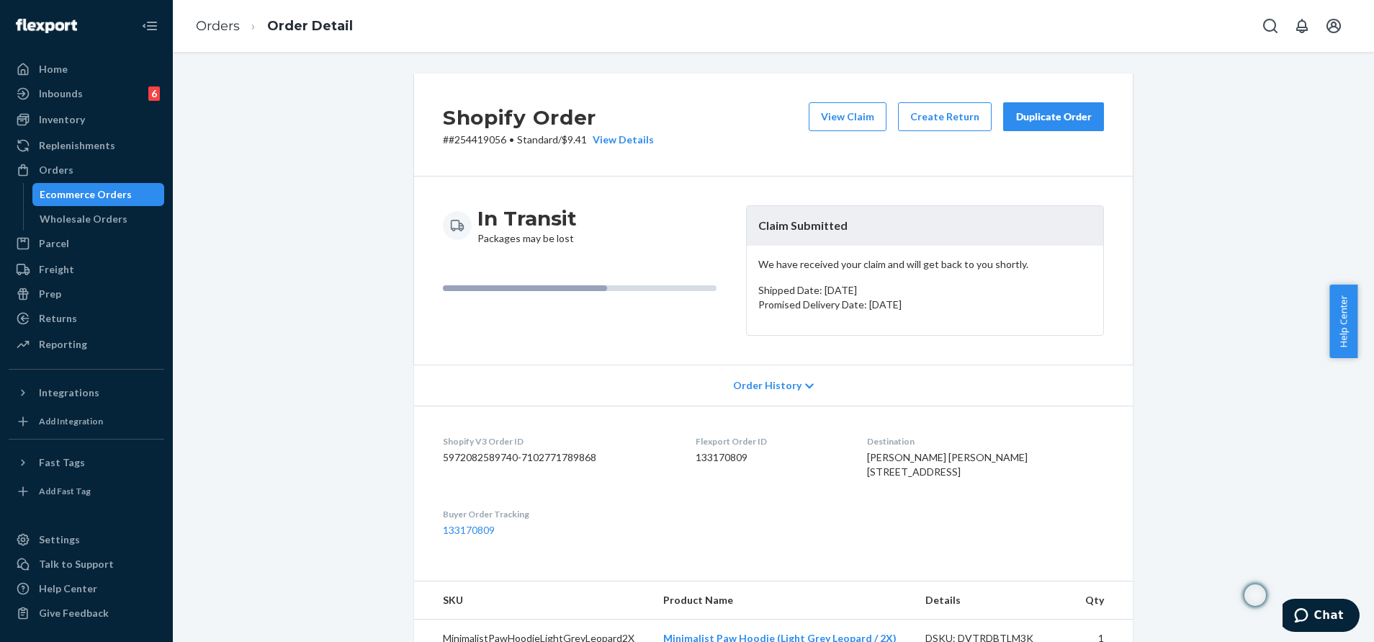
click at [1058, 120] on div "Duplicate Order" at bounding box center [1054, 116] width 76 height 14
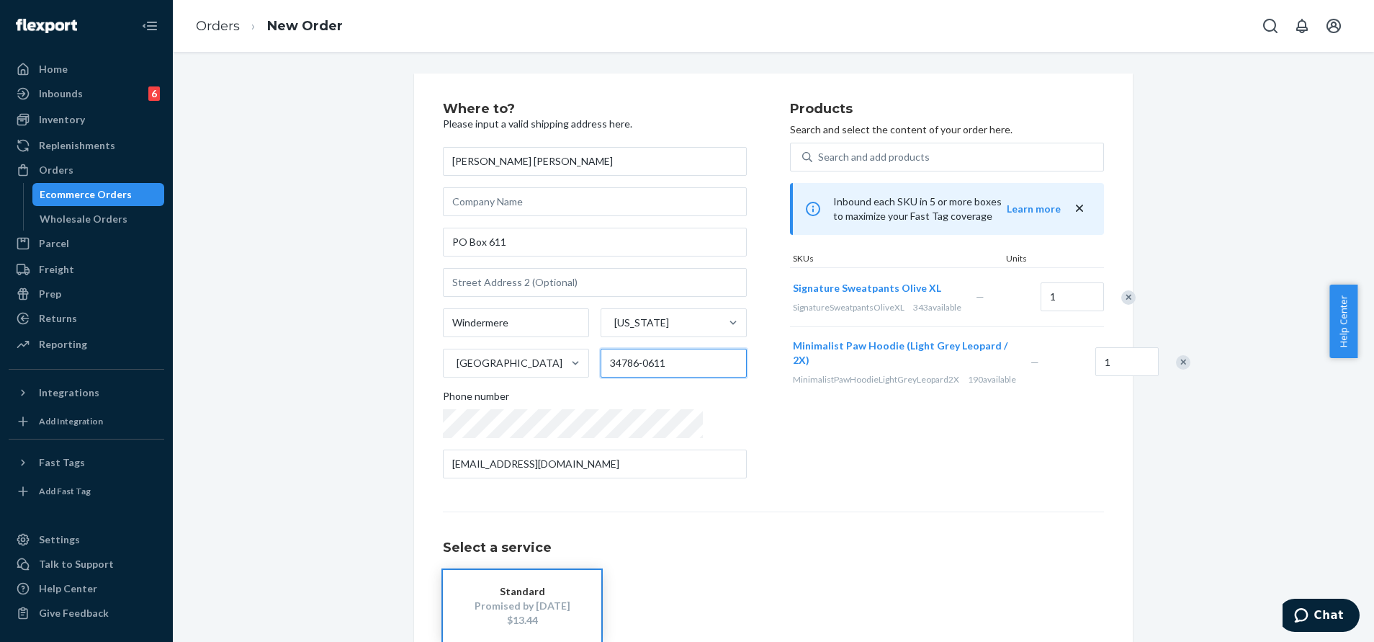
drag, startPoint x: 660, startPoint y: 365, endPoint x: 609, endPoint y: 368, distance: 51.2
click at [609, 368] on input "34786-0611" at bounding box center [674, 363] width 146 height 29
type input "34786"
click at [790, 472] on div "Products Search and select the content of your order here. Search and add produ…" at bounding box center [947, 295] width 314 height 387
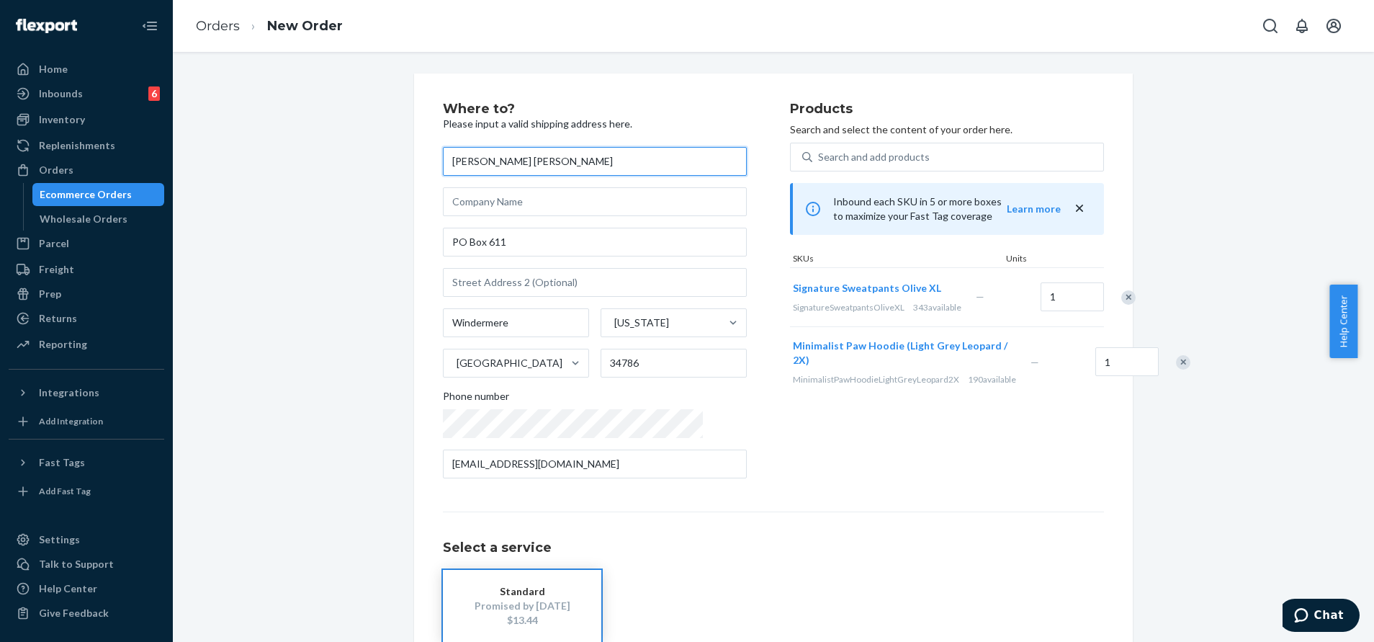
drag, startPoint x: 614, startPoint y: 153, endPoint x: 523, endPoint y: 156, distance: 90.8
click at [523, 156] on input "Jocelyn Cerrada Jocelyn Cerrada" at bounding box center [595, 161] width 304 height 29
type input "Jocelyn Cerrada"
click at [849, 441] on div "Products Search and select the content of your order here. Search and add produ…" at bounding box center [947, 295] width 314 height 387
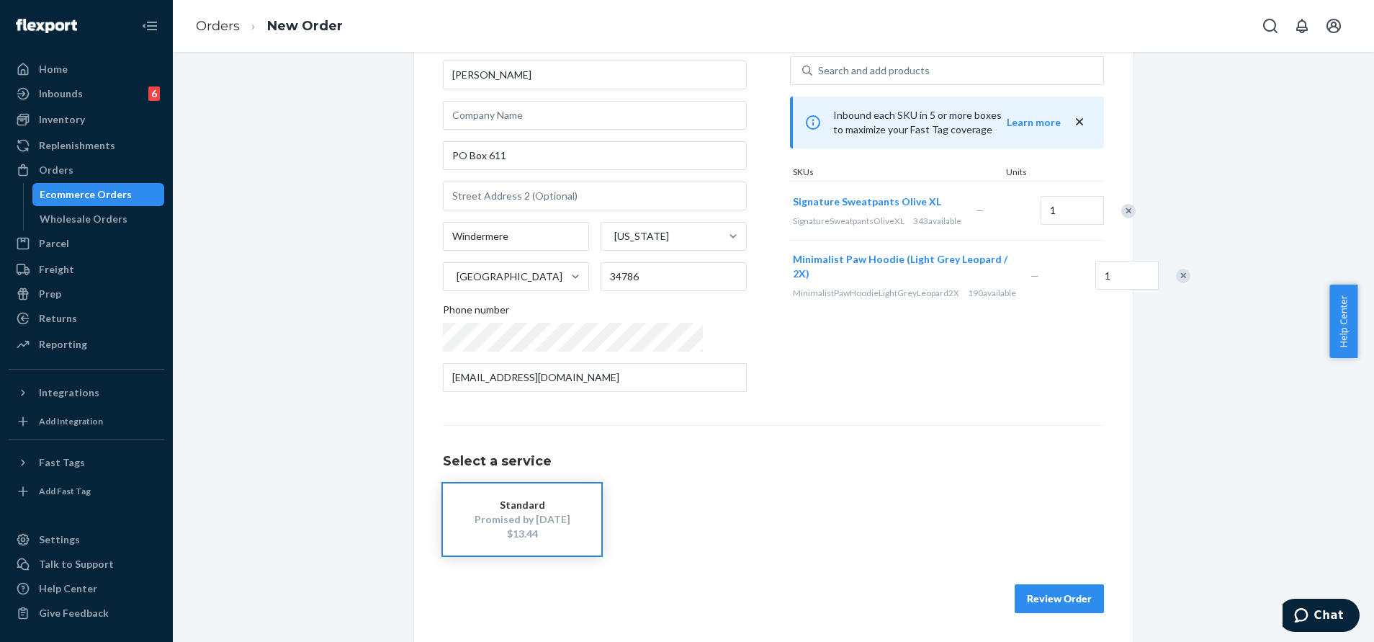
click at [1045, 603] on button "Review Order" at bounding box center [1059, 598] width 89 height 29
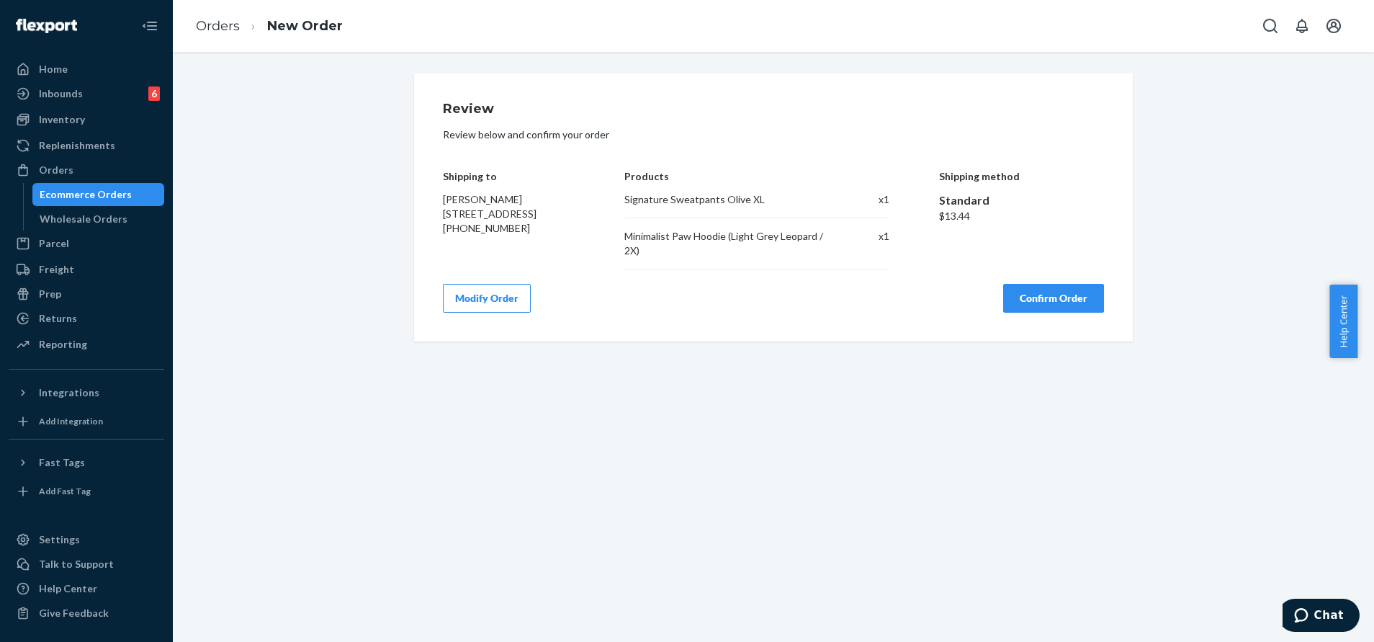
click at [1057, 299] on button "Confirm Order" at bounding box center [1053, 298] width 101 height 29
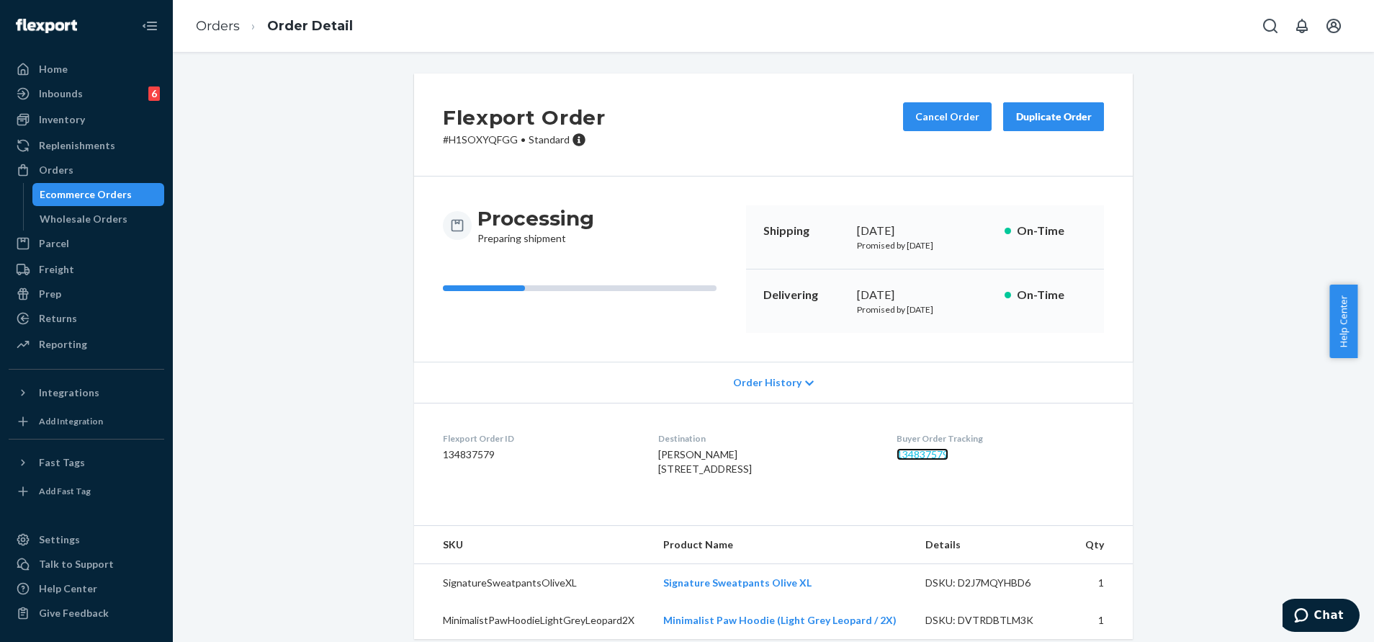
click at [933, 458] on link "134837579" at bounding box center [923, 454] width 52 height 12
click at [1265, 24] on icon "Open Search Box" at bounding box center [1270, 26] width 14 height 14
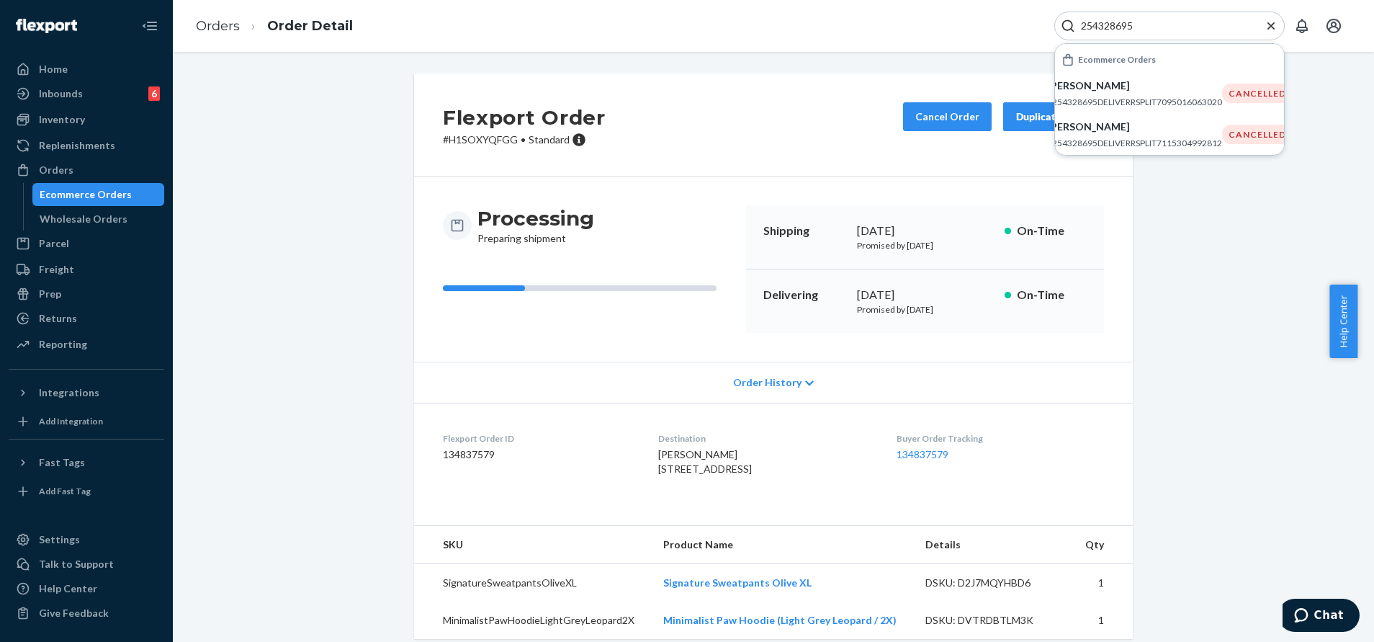
paste input "674283"
type input "254674283"
click at [1150, 96] on div "Meghan Hunter #254674283DELIVERRSPLIT7136966934572" at bounding box center [1141, 95] width 175 height 30
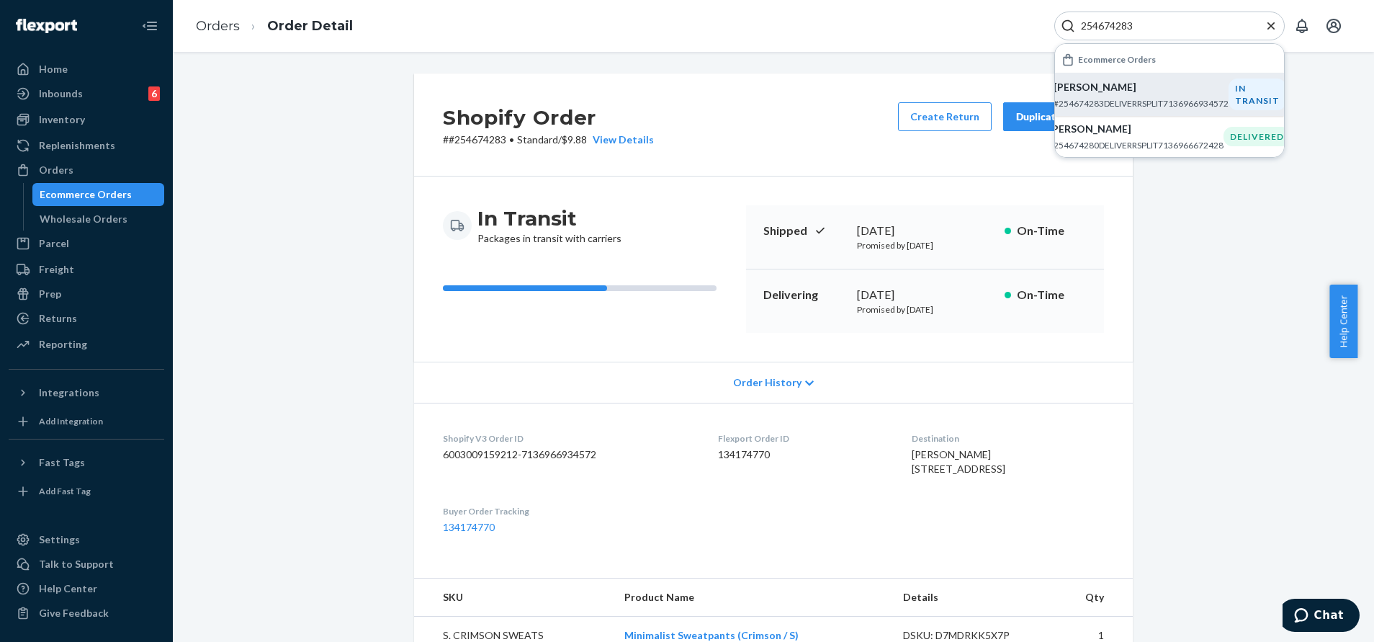
click at [1275, 24] on icon "Close Search" at bounding box center [1271, 26] width 14 height 14
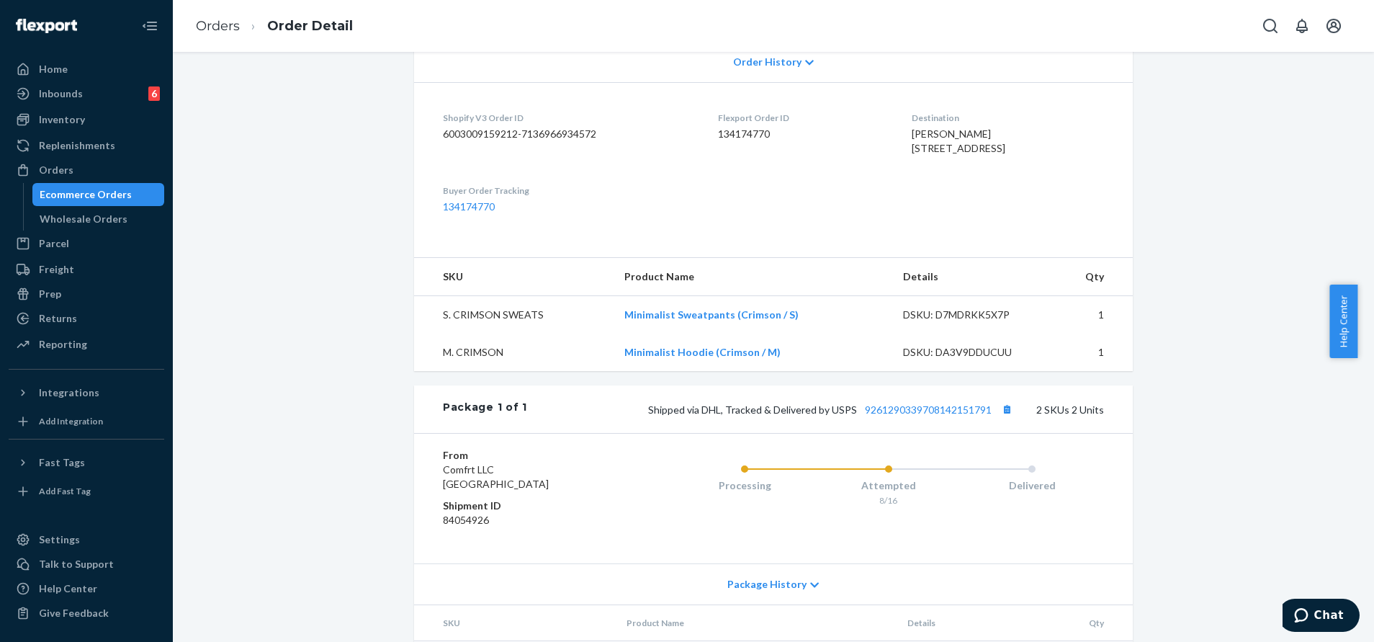
scroll to position [324, 0]
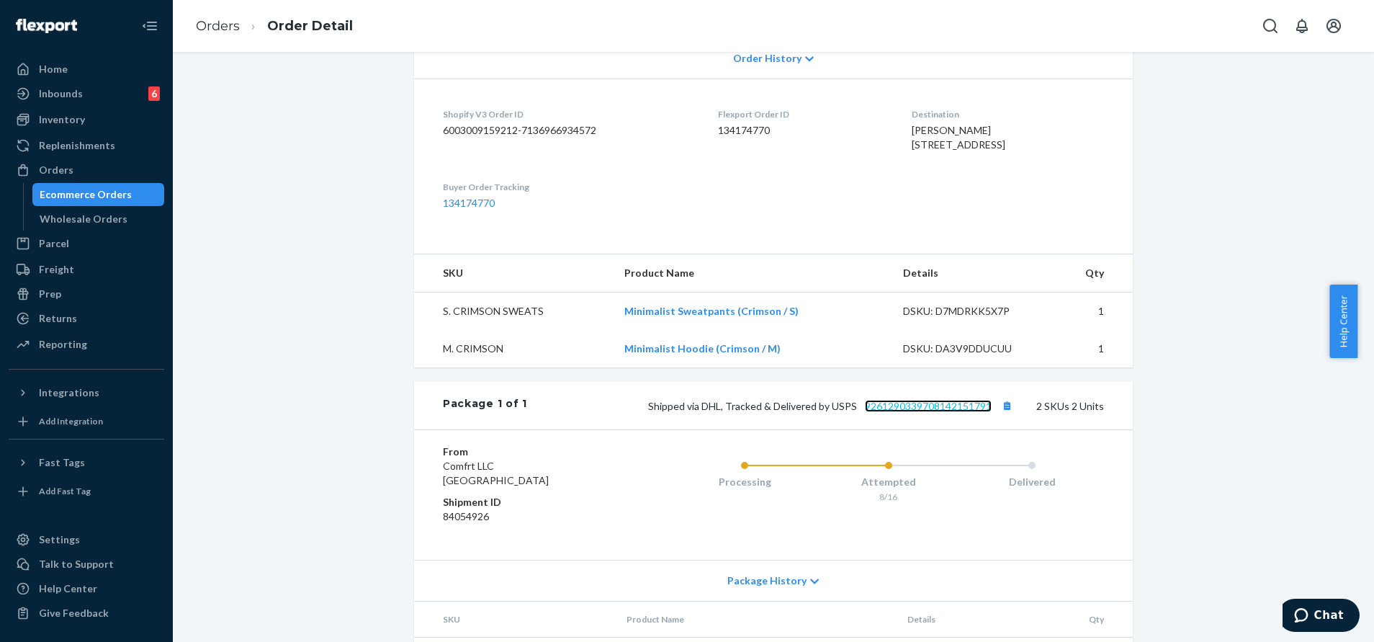
click at [904, 412] on link "9261290339708142151791" at bounding box center [928, 406] width 127 height 12
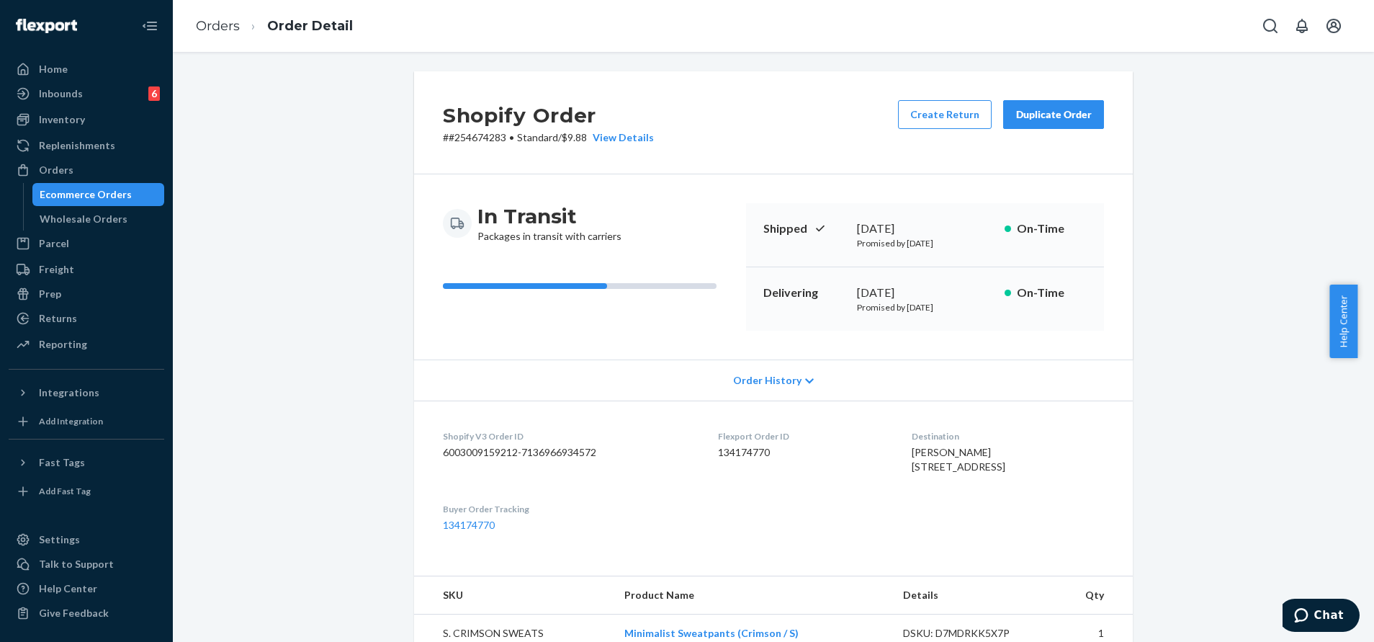
scroll to position [0, 0]
click at [1056, 112] on div "Duplicate Order" at bounding box center [1054, 116] width 76 height 14
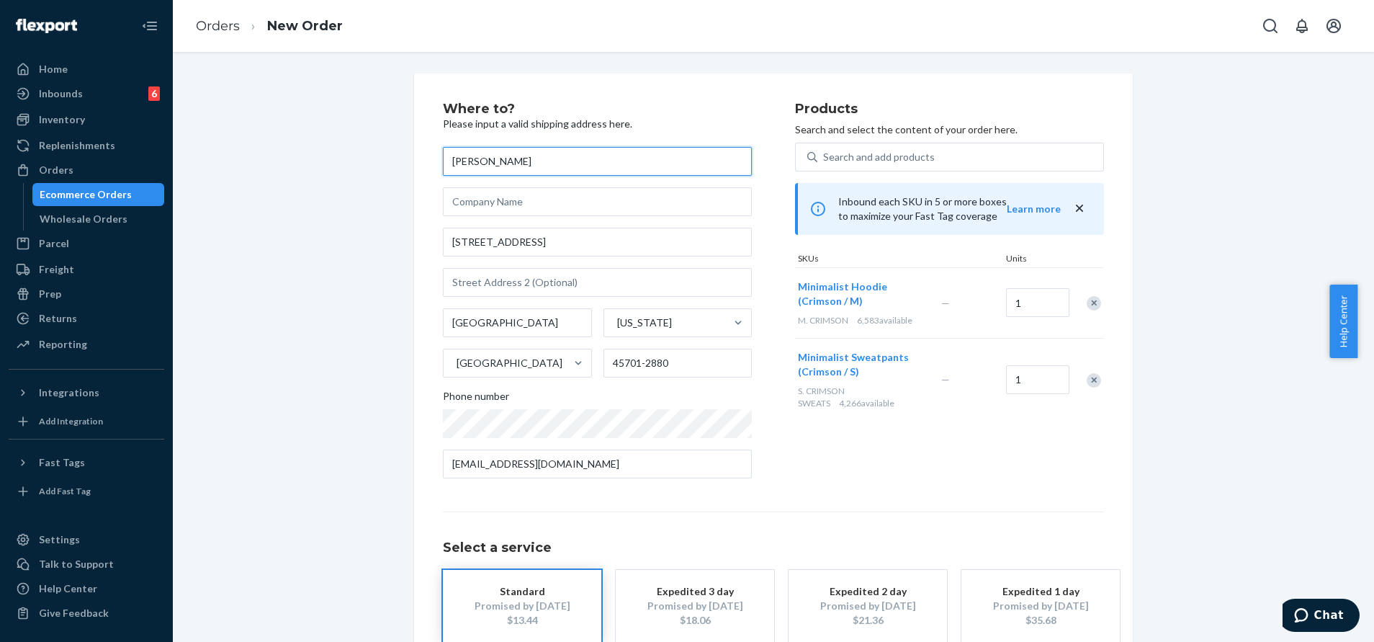
scroll to position [86, 0]
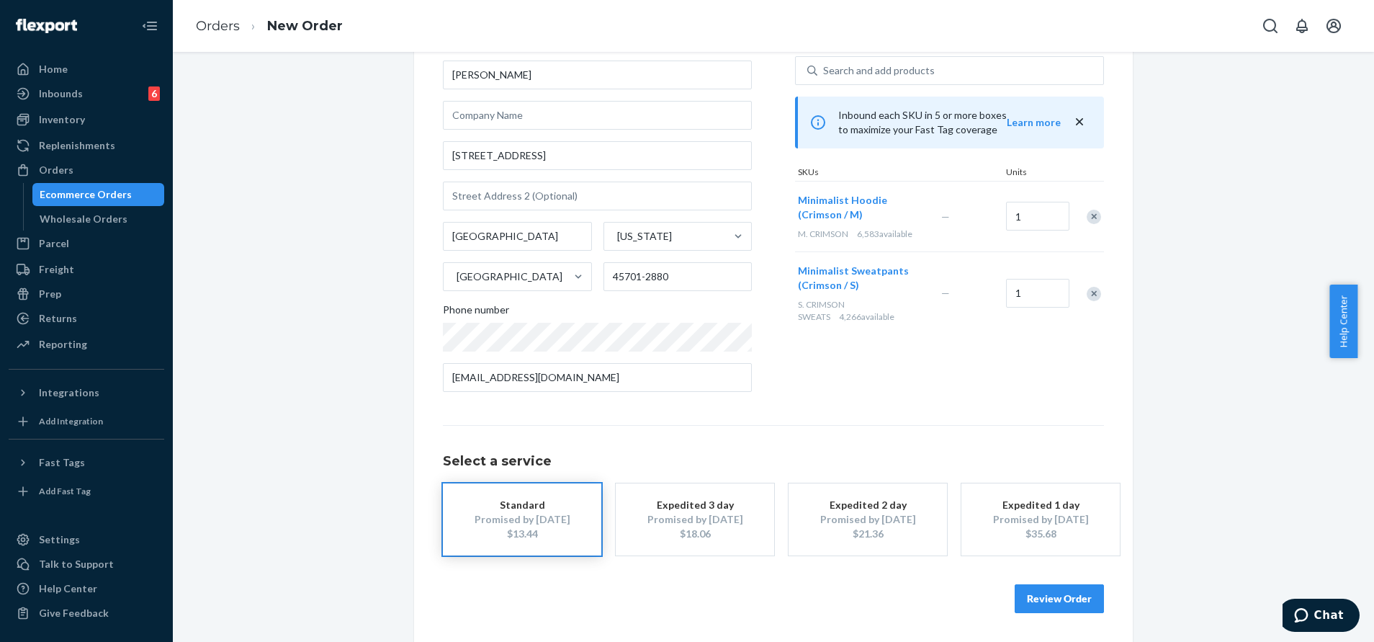
click at [1071, 593] on button "Review Order" at bounding box center [1059, 598] width 89 height 29
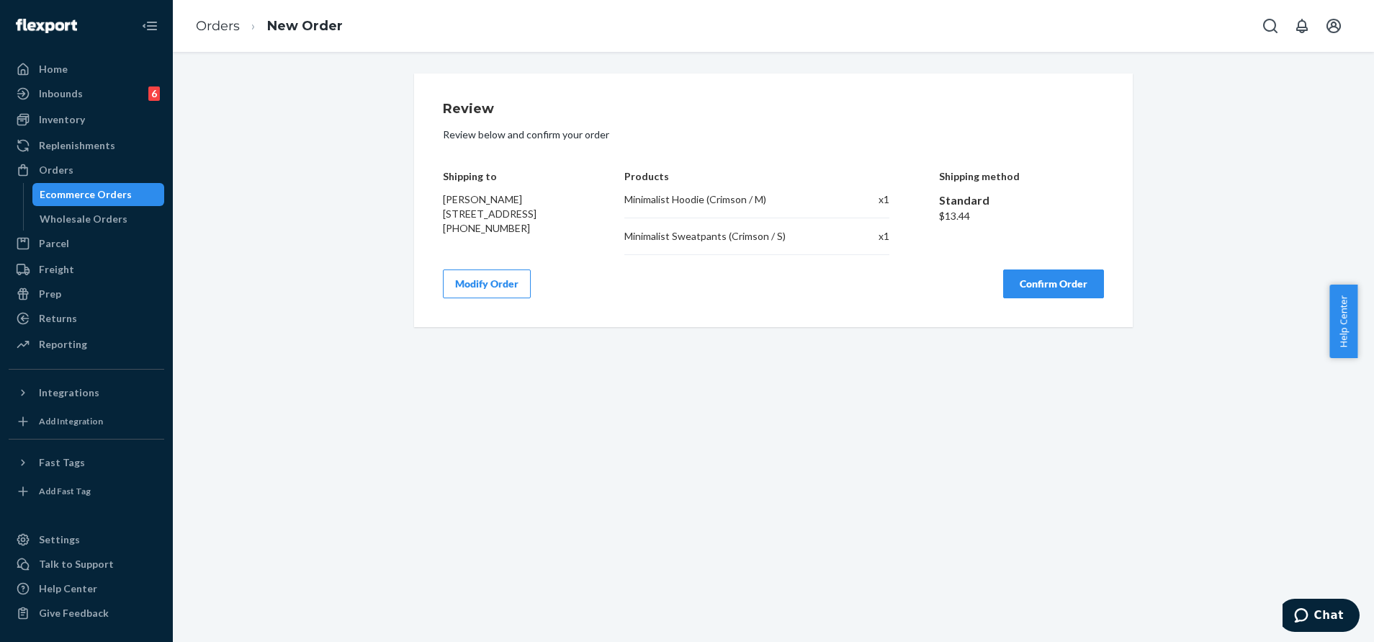
scroll to position [0, 0]
click at [1051, 278] on button "Confirm Order" at bounding box center [1053, 283] width 101 height 29
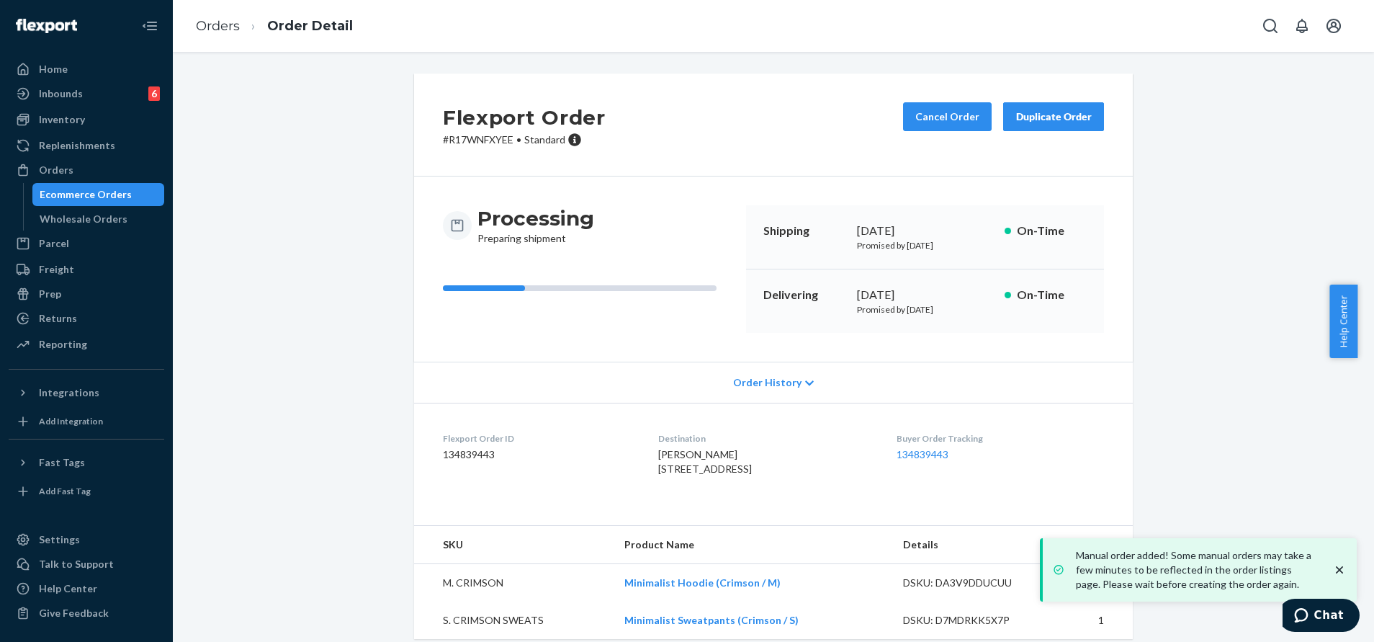
click at [1229, 427] on div "Flexport Order # R17WNFXYEE • Standard Cancel Order Duplicate Order Processing …" at bounding box center [774, 364] width 1180 height 583
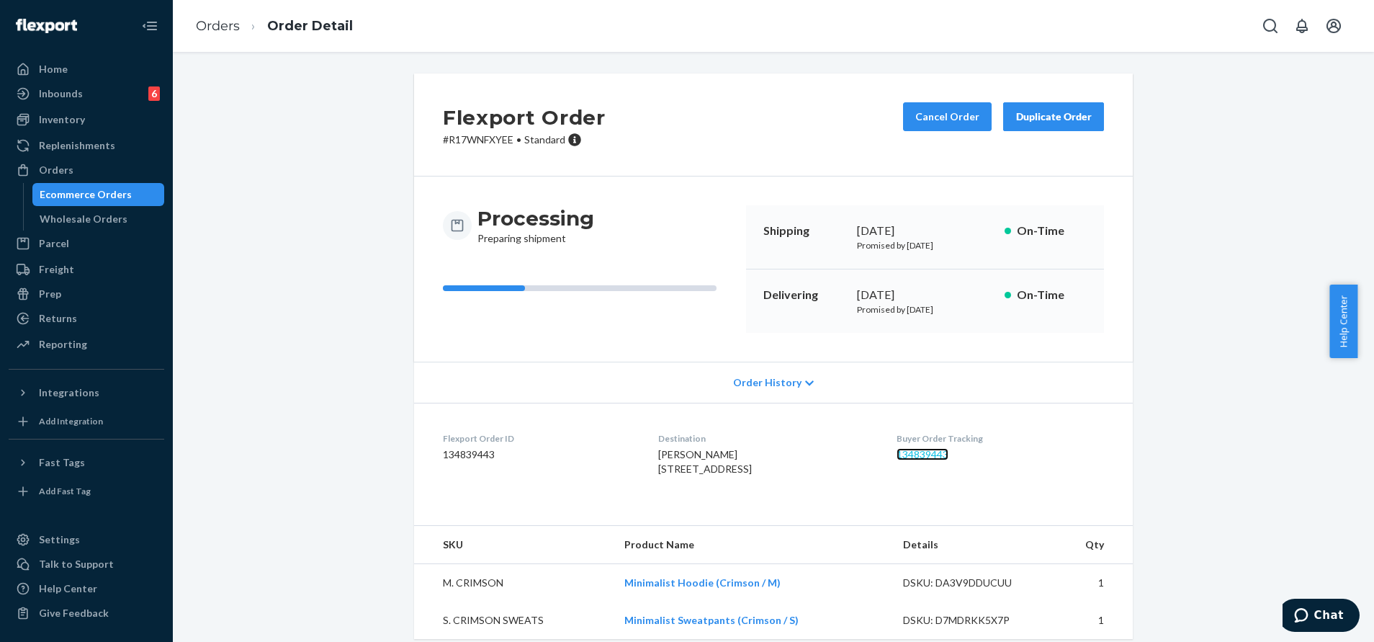
click at [925, 452] on link "134839443" at bounding box center [923, 454] width 52 height 12
